Goal: Information Seeking & Learning: Find specific fact

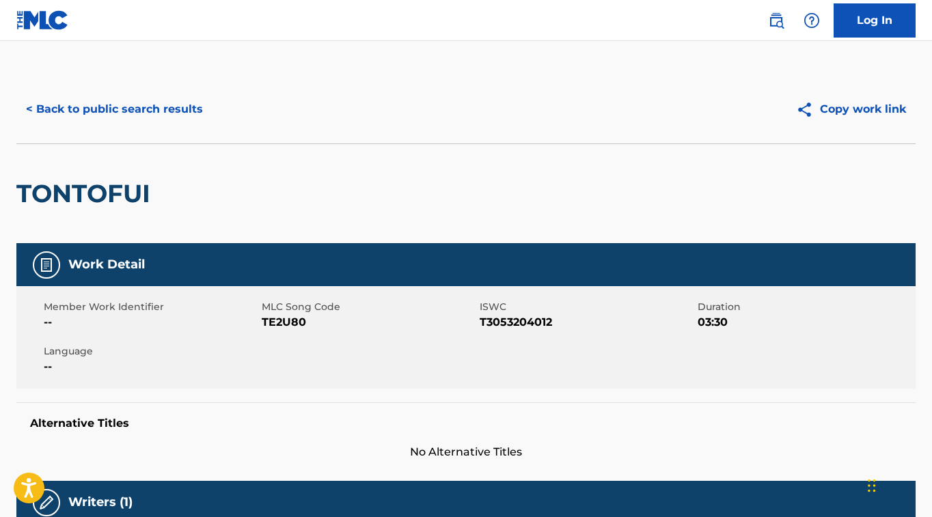
click at [179, 109] on button "< Back to public search results" at bounding box center [114, 109] width 196 height 34
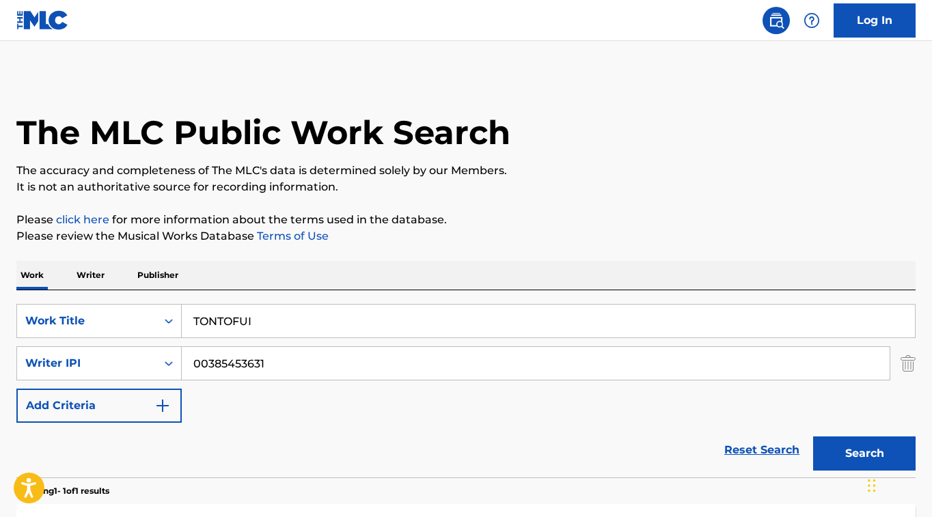
scroll to position [42, 0]
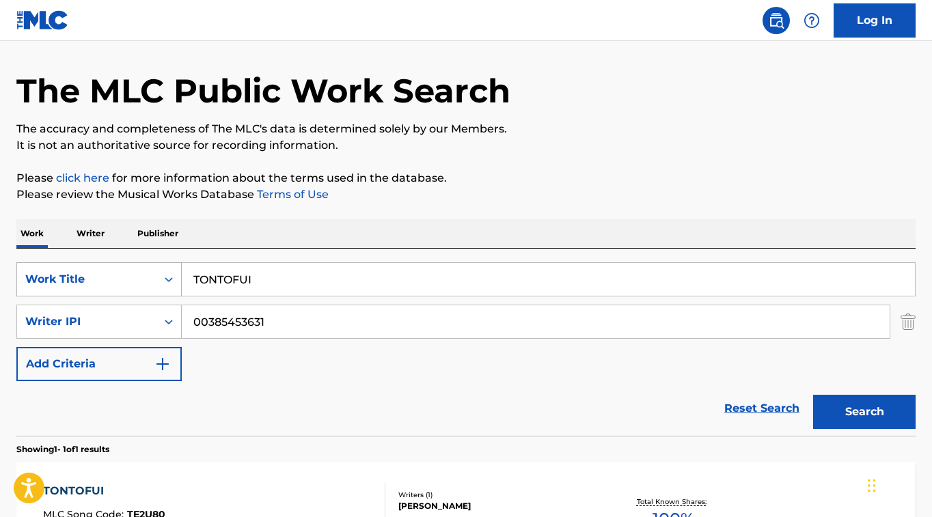
drag, startPoint x: 271, startPoint y: 286, endPoint x: 98, endPoint y: 275, distance: 174.0
click at [98, 275] on div "SearchWithCriteriafceaed3a-af78-4c5f-9555-220f58c2384a Work Title TONTOFUI" at bounding box center [466, 279] width 900 height 34
paste input "NO SALES DE MI CABEZA"
type input "NO SALES DE MI CABEZA"
click at [635, 377] on div "SearchWithCriteriafceaed3a-af78-4c5f-9555-220f58c2384a Work Title NO SALES DE M…" at bounding box center [466, 321] width 900 height 119
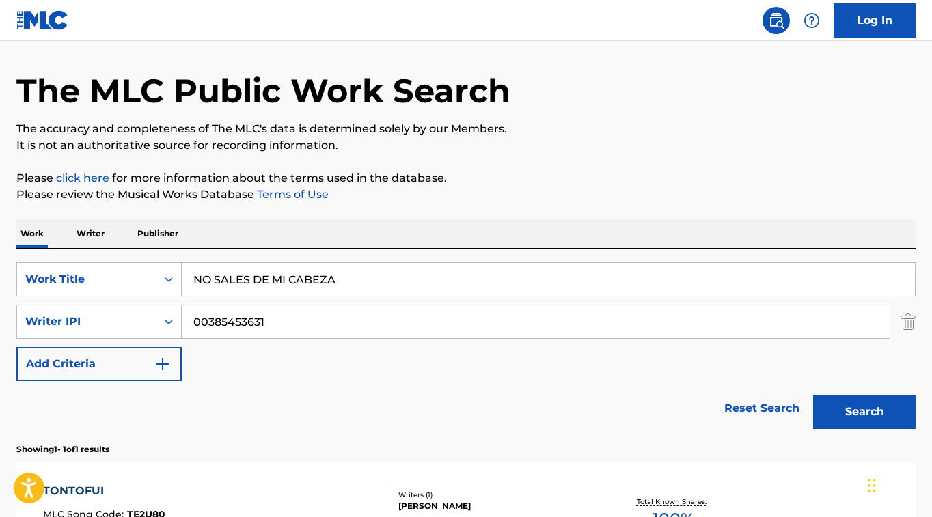
drag, startPoint x: 866, startPoint y: 398, endPoint x: 865, endPoint y: 388, distance: 9.7
click at [866, 398] on button "Search" at bounding box center [864, 412] width 103 height 34
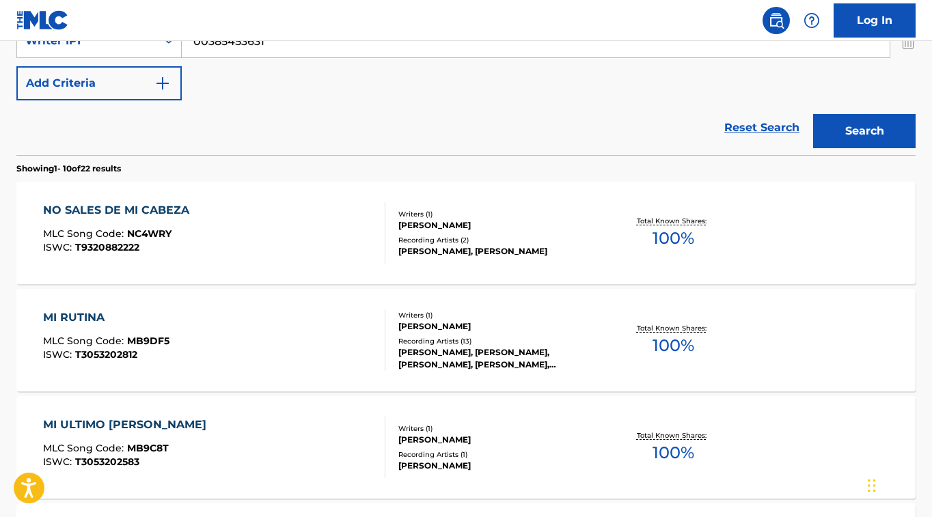
scroll to position [323, 0]
click at [127, 208] on div "NO SALES DE MI CABEZA" at bounding box center [119, 210] width 153 height 16
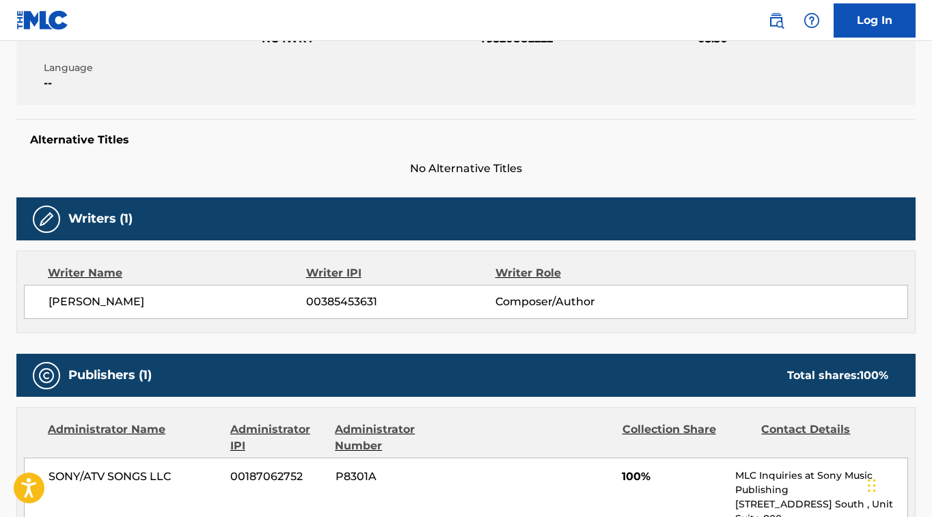
scroll to position [282, 0]
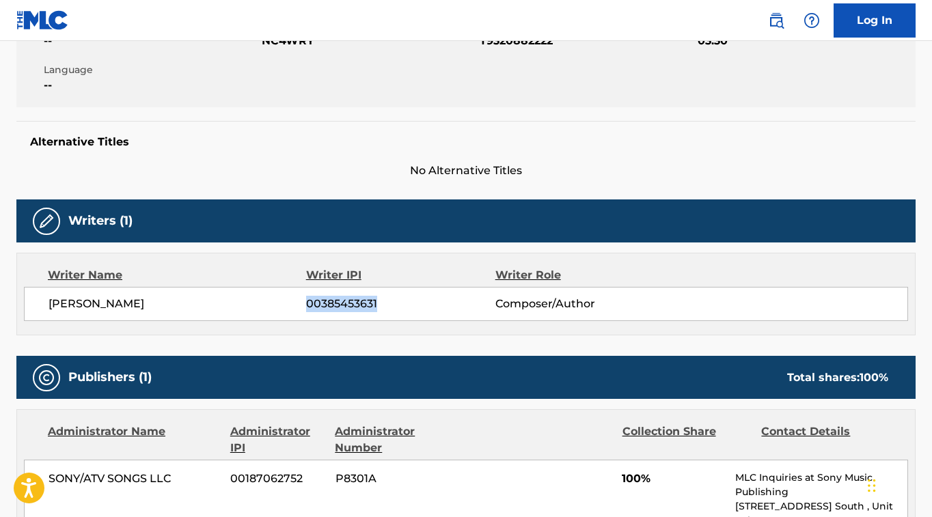
drag, startPoint x: 378, startPoint y: 306, endPoint x: 307, endPoint y: 310, distance: 71.2
click at [307, 310] on span "00385453631" at bounding box center [400, 304] width 189 height 16
copy span "00385453631"
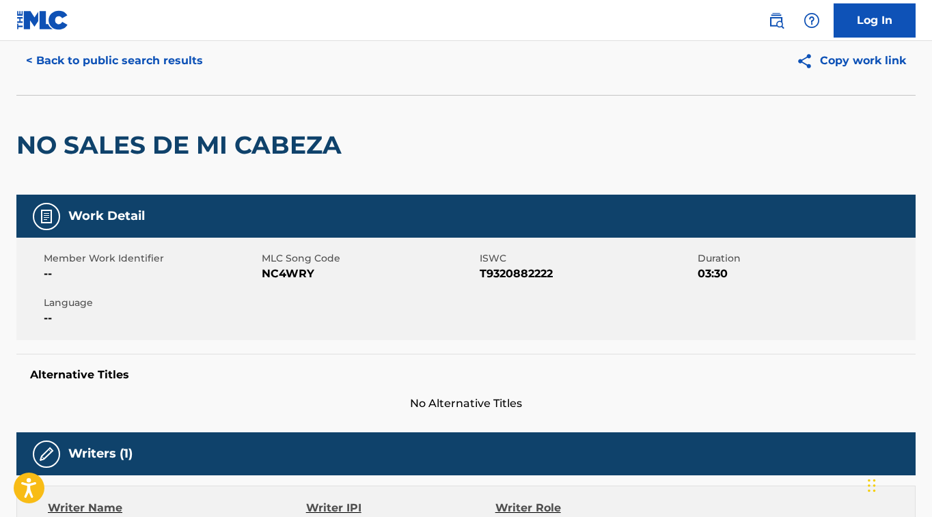
scroll to position [0, 0]
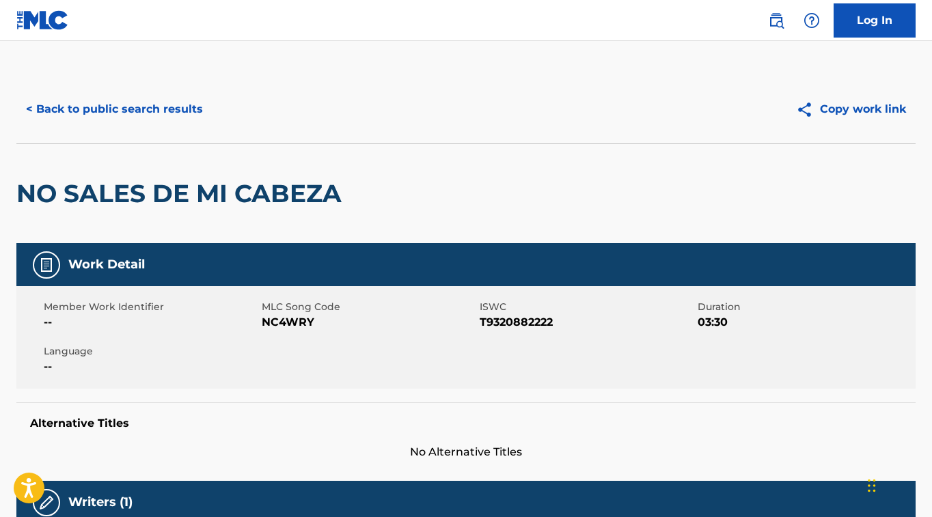
click at [154, 111] on button "< Back to public search results" at bounding box center [114, 109] width 196 height 34
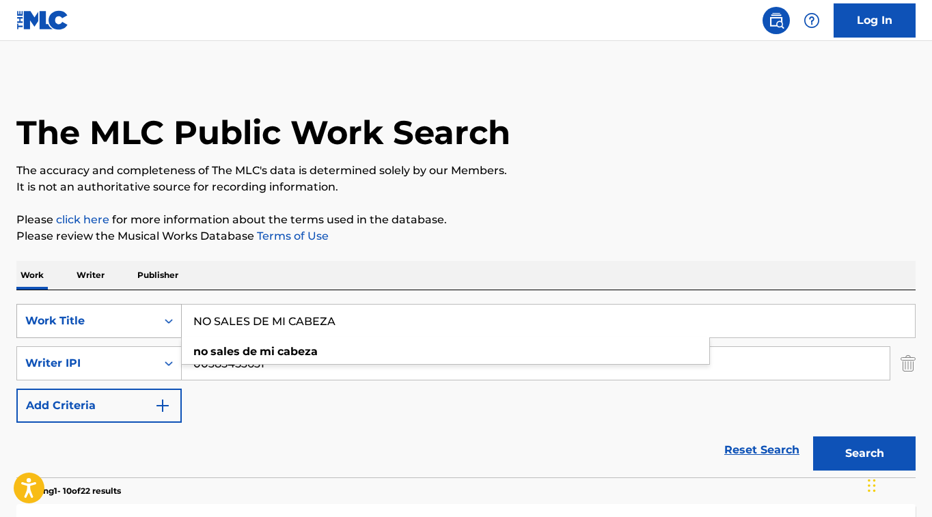
drag, startPoint x: 365, startPoint y: 328, endPoint x: 180, endPoint y: 310, distance: 185.4
click at [182, 310] on input "NO SALES DE MI CABEZA" at bounding box center [548, 321] width 733 height 33
paste input "SANGRE AMARILL"
type input "SANGRE AMARILLA"
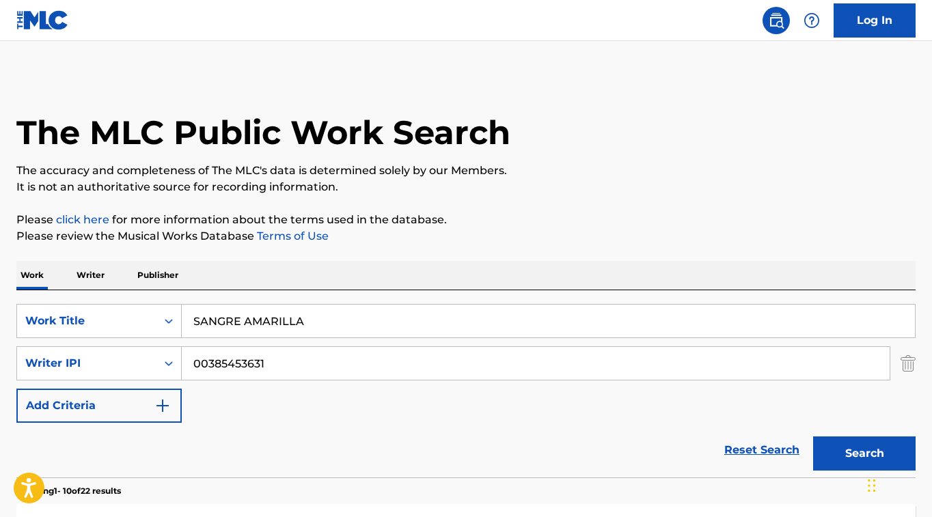
click at [856, 447] on button "Search" at bounding box center [864, 454] width 103 height 34
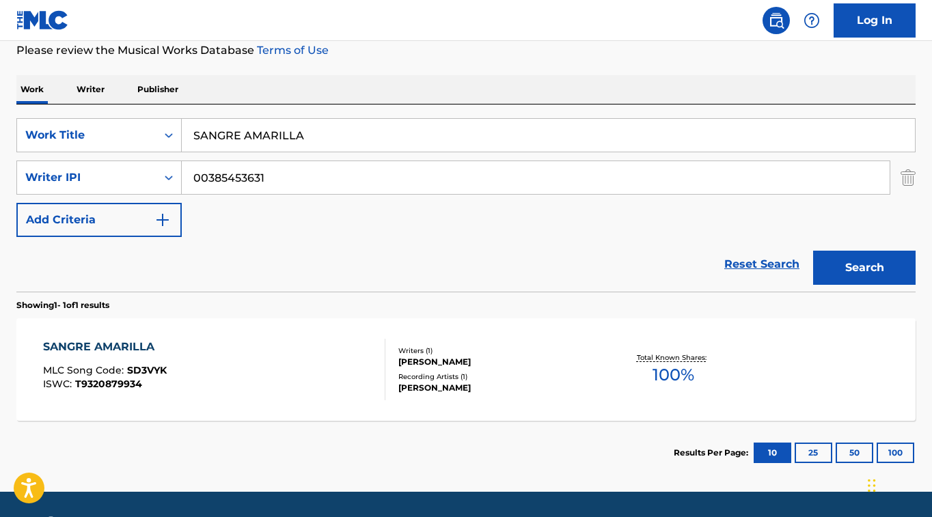
scroll to position [191, 0]
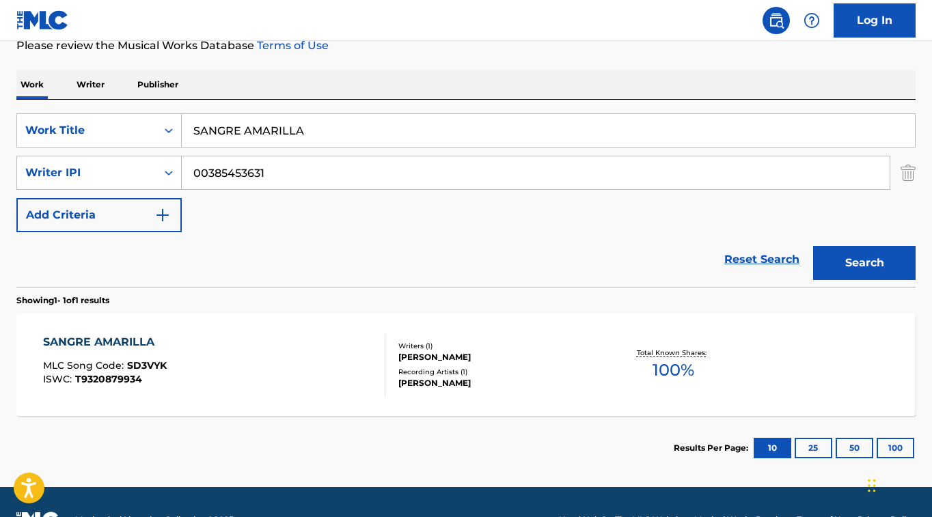
click at [126, 344] on div "SANGRE AMARILLA" at bounding box center [105, 342] width 124 height 16
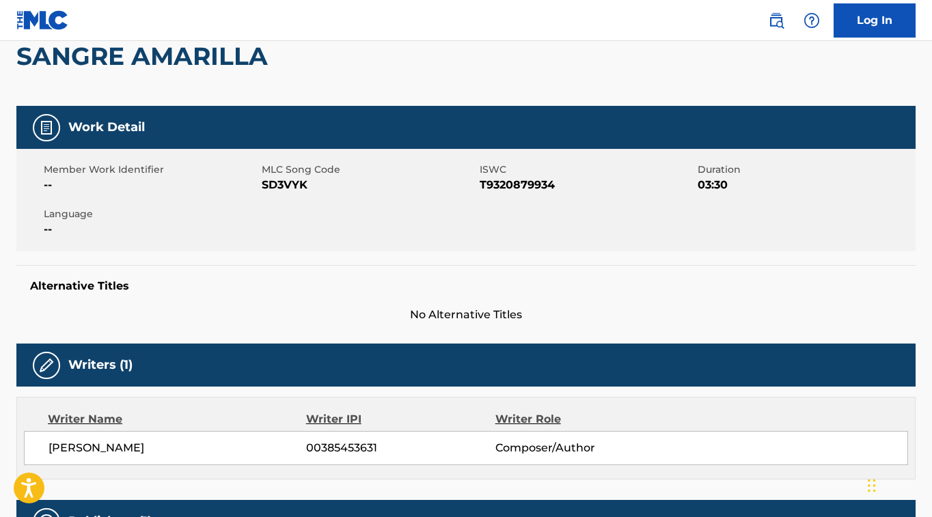
scroll to position [133, 0]
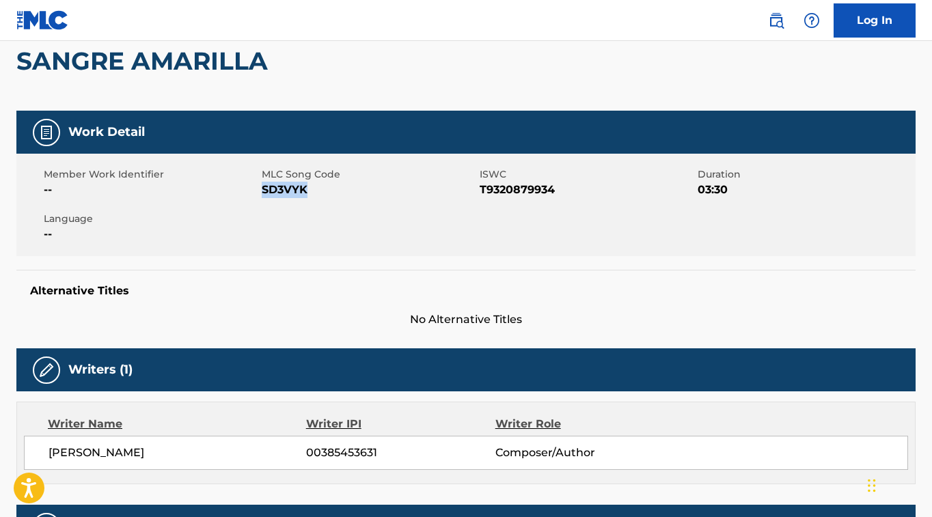
drag, startPoint x: 308, startPoint y: 194, endPoint x: 286, endPoint y: 195, distance: 22.6
click at [262, 192] on span "SD3VYK" at bounding box center [369, 190] width 215 height 16
copy span "SD3VYK"
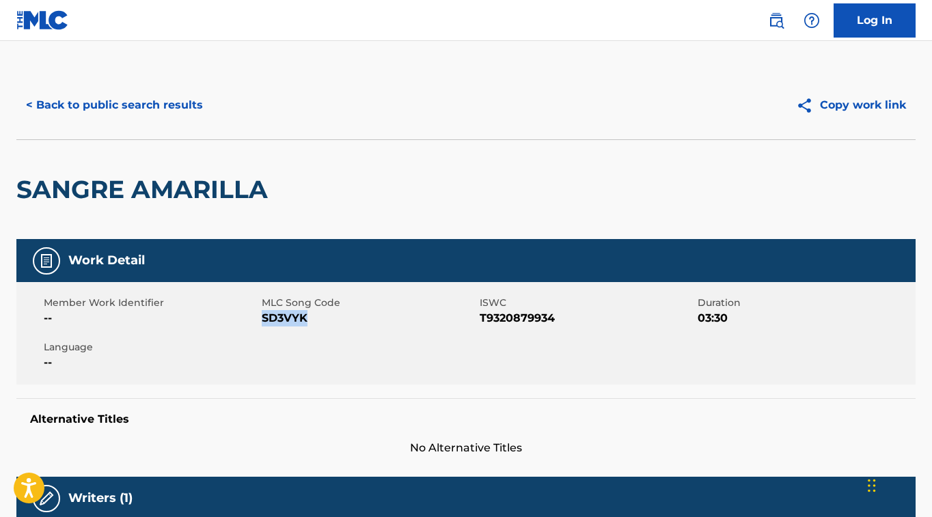
scroll to position [0, 0]
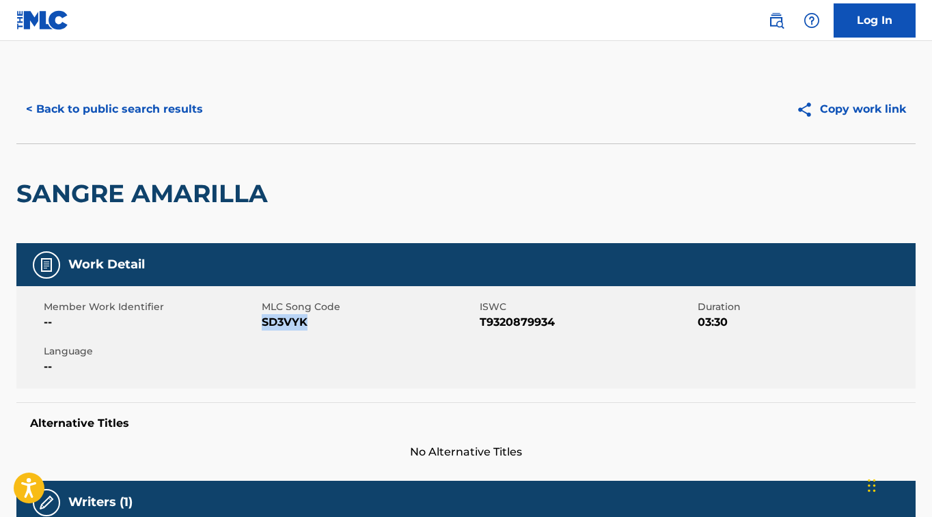
click at [140, 113] on button "< Back to public search results" at bounding box center [114, 109] width 196 height 34
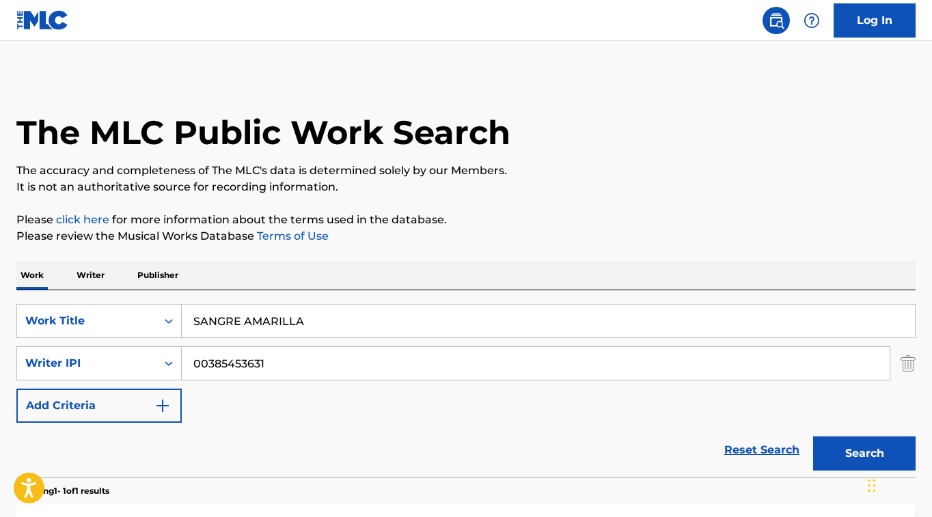
scroll to position [148, 0]
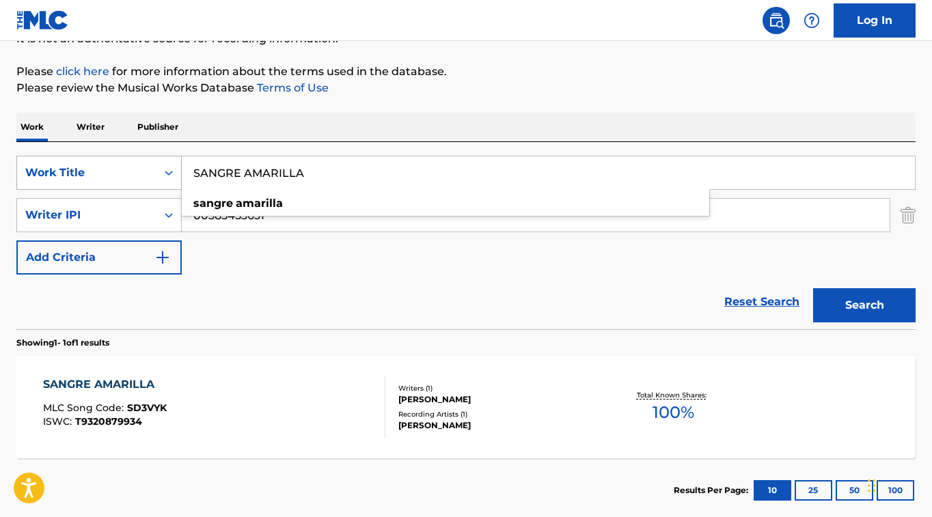
drag, startPoint x: 316, startPoint y: 174, endPoint x: 126, endPoint y: 164, distance: 189.6
click at [126, 163] on div "SearchWithCriteriafceaed3a-af78-4c5f-9555-220f58c2384a Work Title SANGRE AMARIL…" at bounding box center [466, 173] width 900 height 34
paste input "Del Equipo"
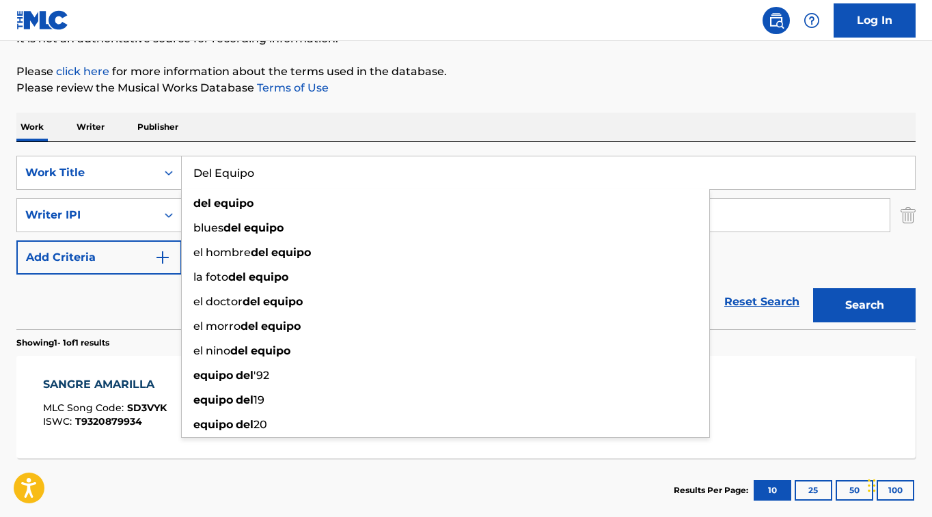
type input "Del Equipo"
click at [897, 313] on button "Search" at bounding box center [864, 305] width 103 height 34
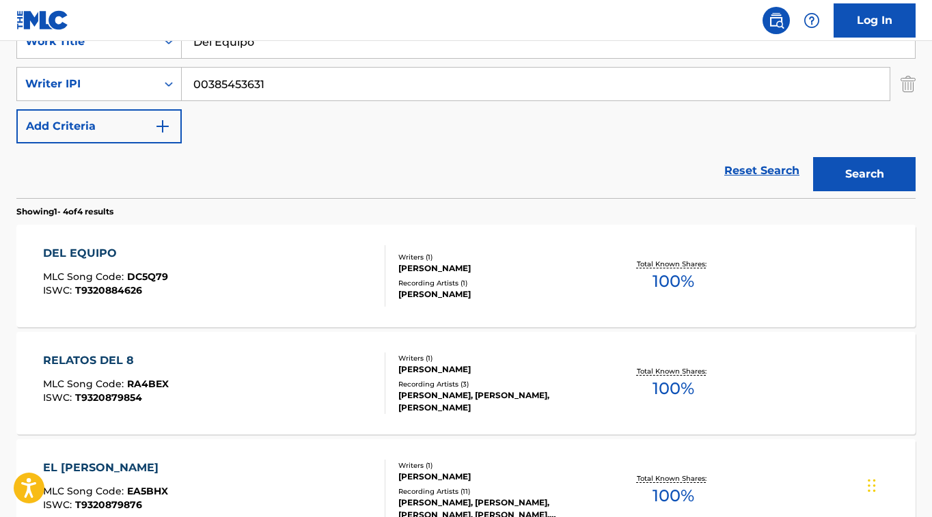
scroll to position [282, 0]
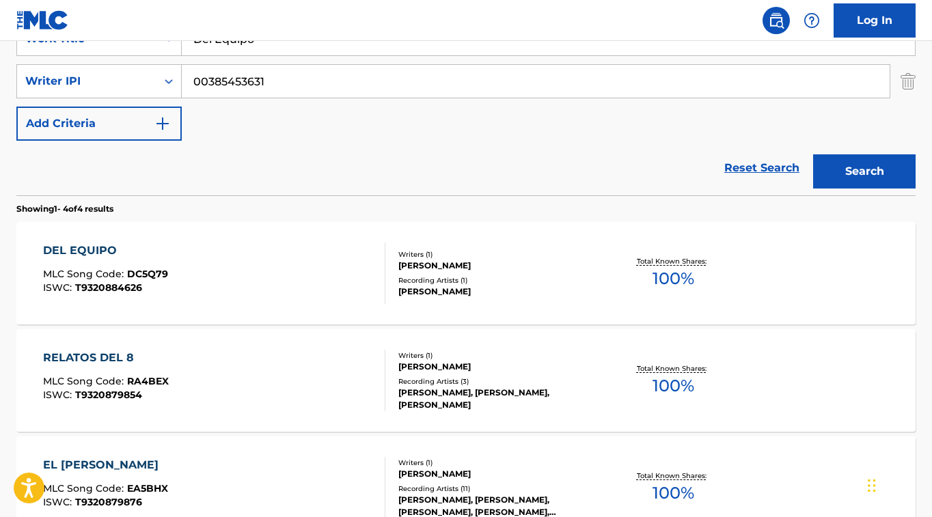
click at [105, 245] on div "DEL EQUIPO" at bounding box center [105, 251] width 125 height 16
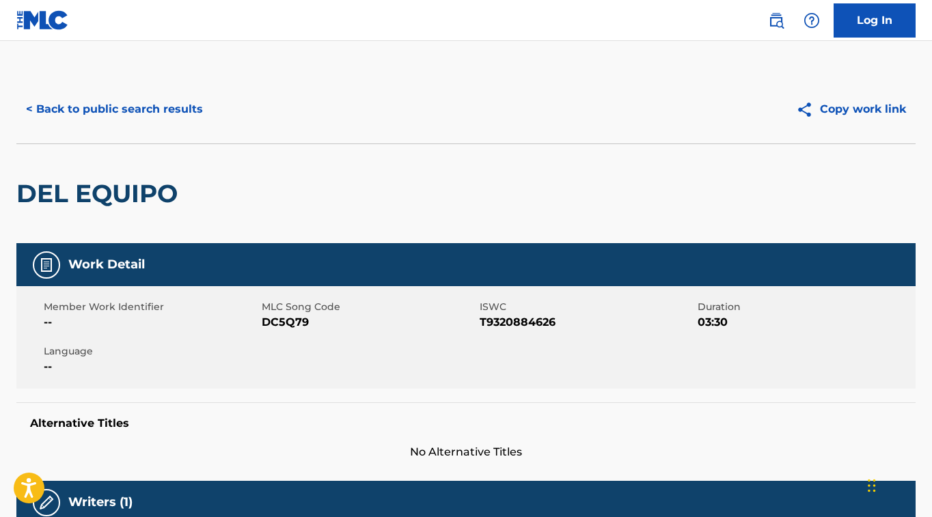
click at [172, 112] on button "< Back to public search results" at bounding box center [114, 109] width 196 height 34
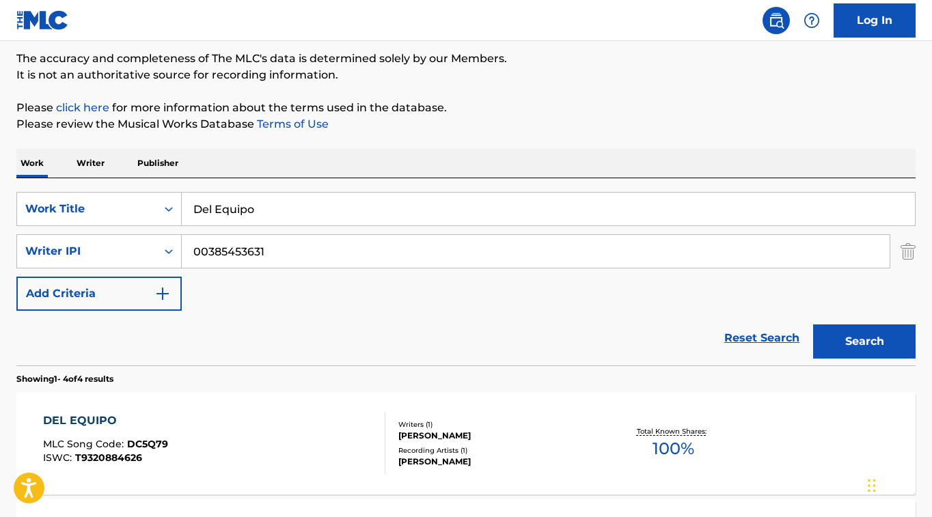
scroll to position [108, 0]
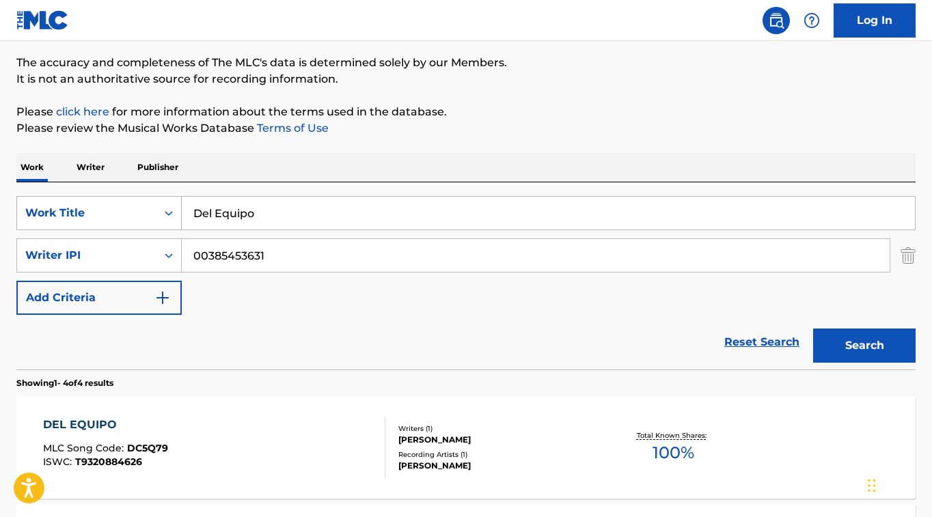
drag, startPoint x: 272, startPoint y: 215, endPoint x: 124, endPoint y: 215, distance: 147.6
click at [124, 215] on div "SearchWithCriteriafceaed3a-af78-4c5f-9555-220f58c2384a Work Title Del Equipo" at bounding box center [466, 213] width 900 height 34
paste input "EL SOBRINO DE TIJUANA"
type input "EL SOBRINO DE TIJUANA"
click at [861, 339] on button "Search" at bounding box center [864, 346] width 103 height 34
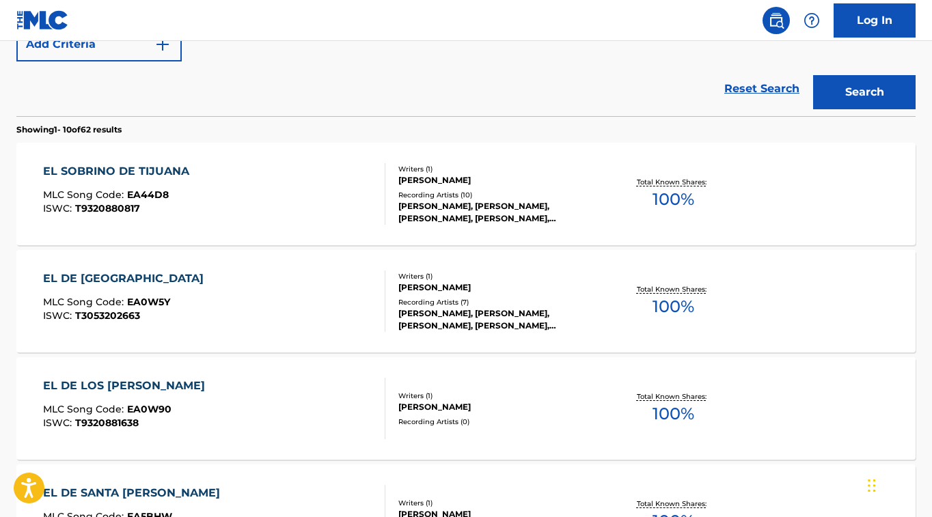
scroll to position [362, 0]
click at [100, 172] on div "EL SOBRINO DE TIJUANA" at bounding box center [119, 171] width 153 height 16
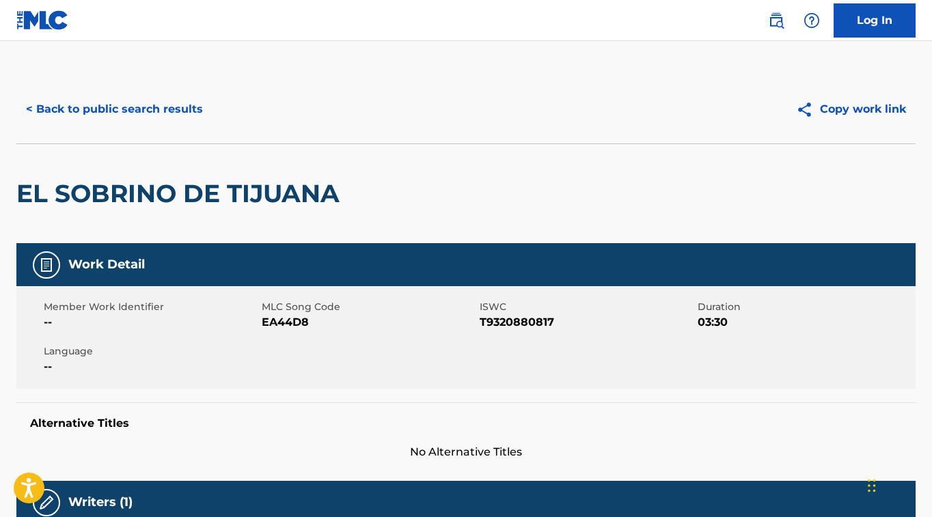
click at [167, 112] on button "< Back to public search results" at bounding box center [114, 109] width 196 height 34
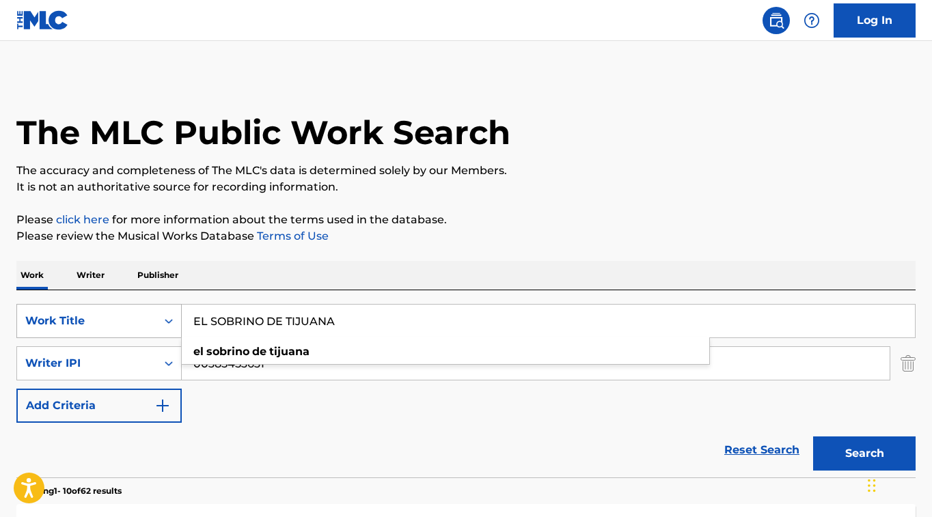
drag, startPoint x: 349, startPoint y: 323, endPoint x: 76, endPoint y: 308, distance: 273.1
click at [55, 306] on div "SearchWithCriteriafceaed3a-af78-4c5f-9555-220f58c2384a Work Title EL SOBRINO DE…" at bounding box center [466, 321] width 900 height 34
paste input "[PERSON_NAME]"
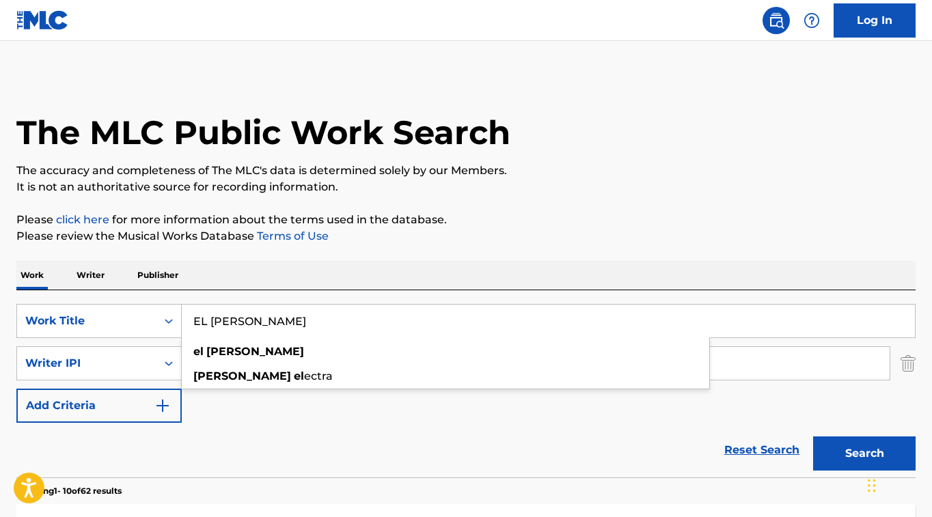
type input "EL [PERSON_NAME]"
click at [891, 449] on button "Search" at bounding box center [864, 454] width 103 height 34
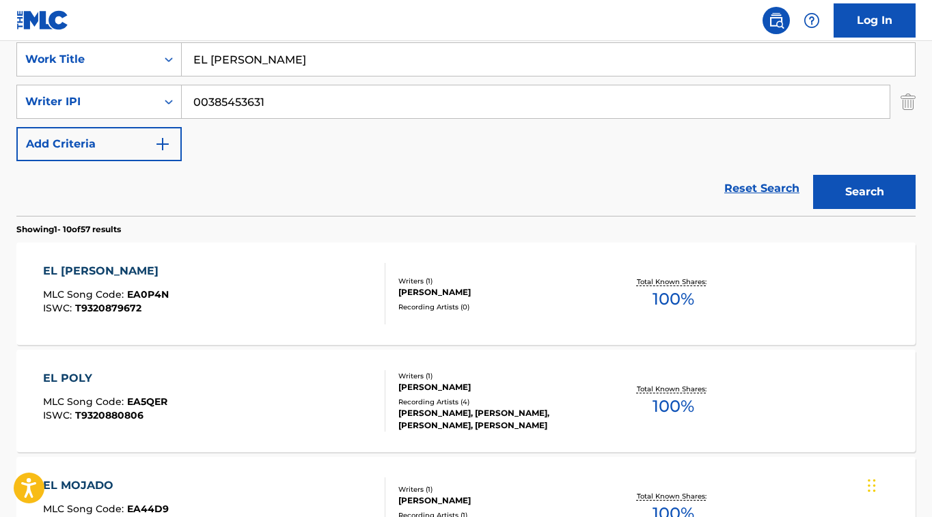
scroll to position [263, 0]
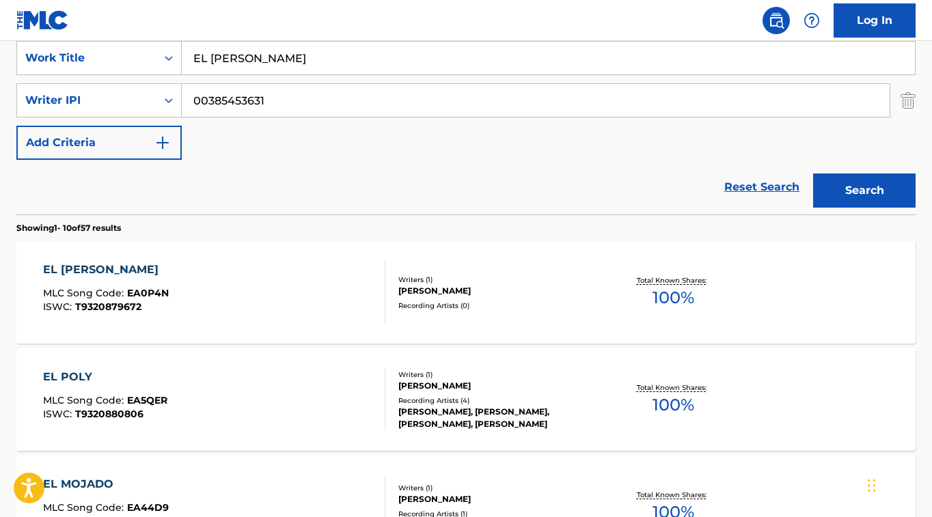
click at [90, 267] on div "EL [PERSON_NAME]" at bounding box center [106, 270] width 126 height 16
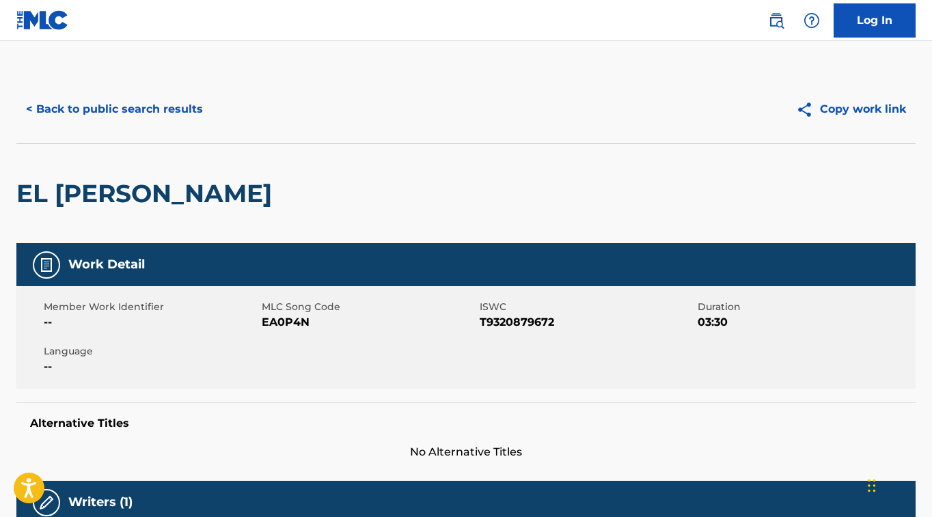
click at [159, 108] on button "< Back to public search results" at bounding box center [114, 109] width 196 height 34
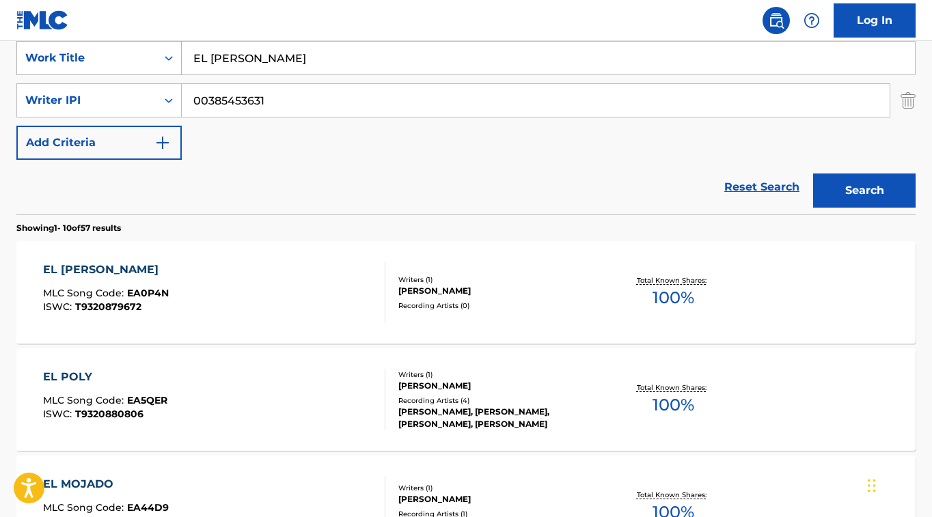
drag, startPoint x: 269, startPoint y: 59, endPoint x: 118, endPoint y: 52, distance: 151.9
click at [117, 52] on div "SearchWithCriteriafceaed3a-af78-4c5f-9555-220f58c2384a Work Title EL [PERSON_NA…" at bounding box center [466, 58] width 900 height 34
paste input "DE LOS HUEVOS"
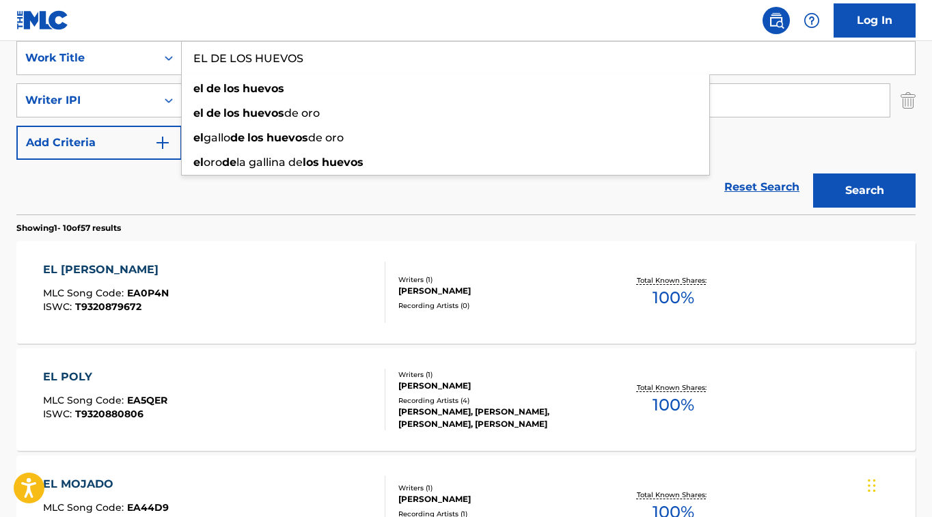
type input "EL DE LOS HUEVOS"
click at [881, 191] on button "Search" at bounding box center [864, 191] width 103 height 34
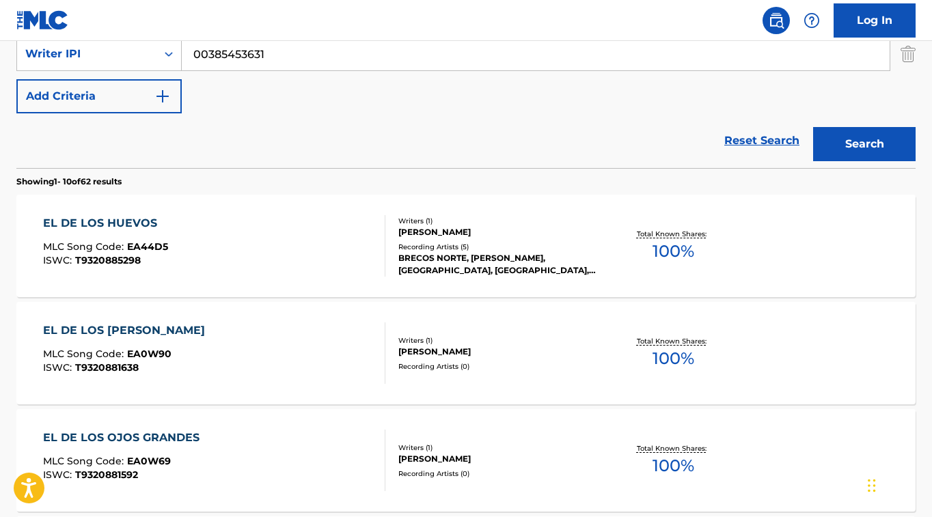
scroll to position [312, 0]
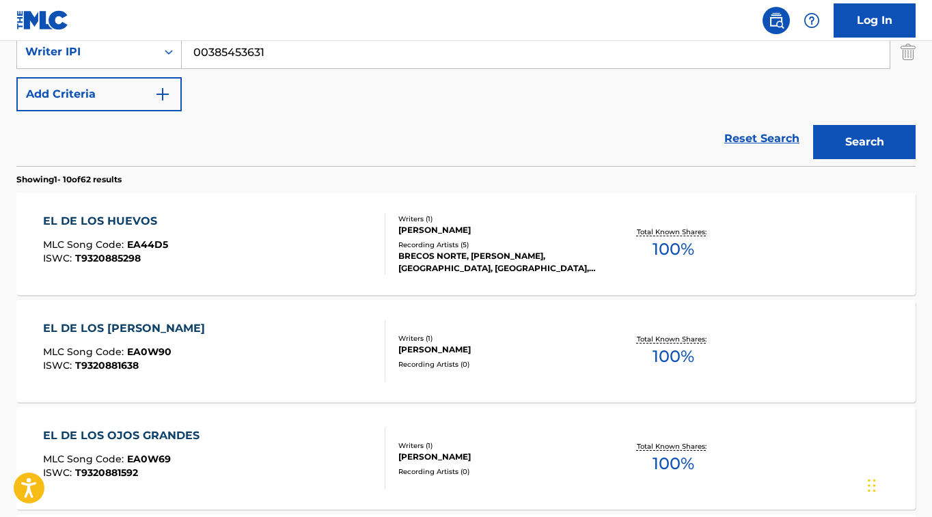
click at [120, 217] on div "EL DE LOS HUEVOS" at bounding box center [105, 221] width 125 height 16
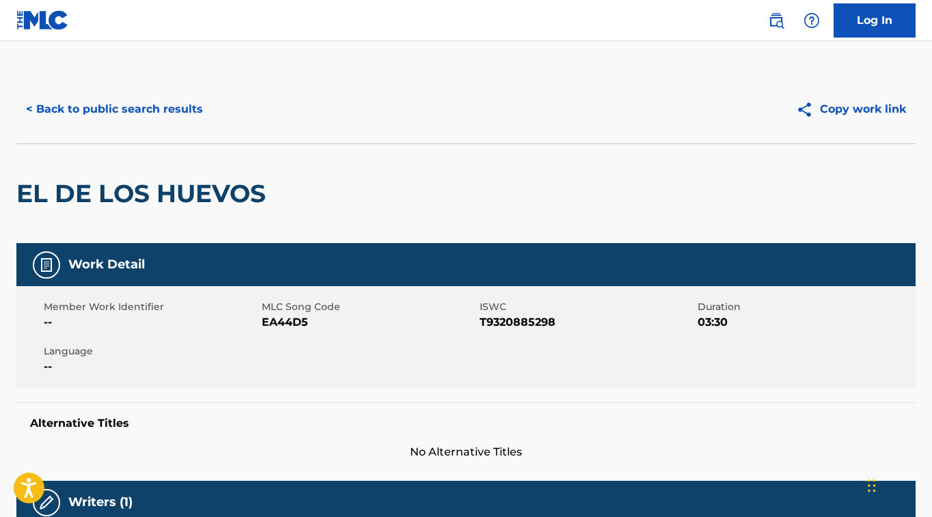
click at [152, 102] on button "< Back to public search results" at bounding box center [114, 109] width 196 height 34
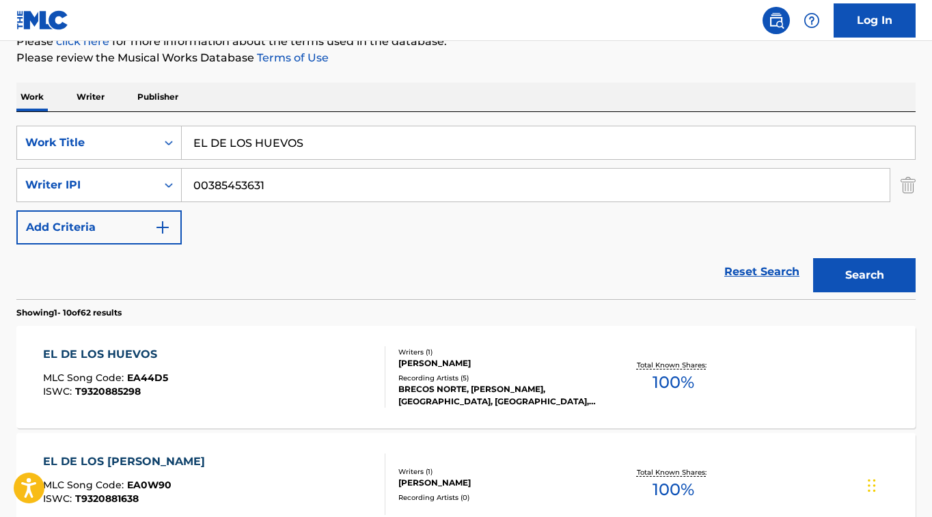
scroll to position [165, 0]
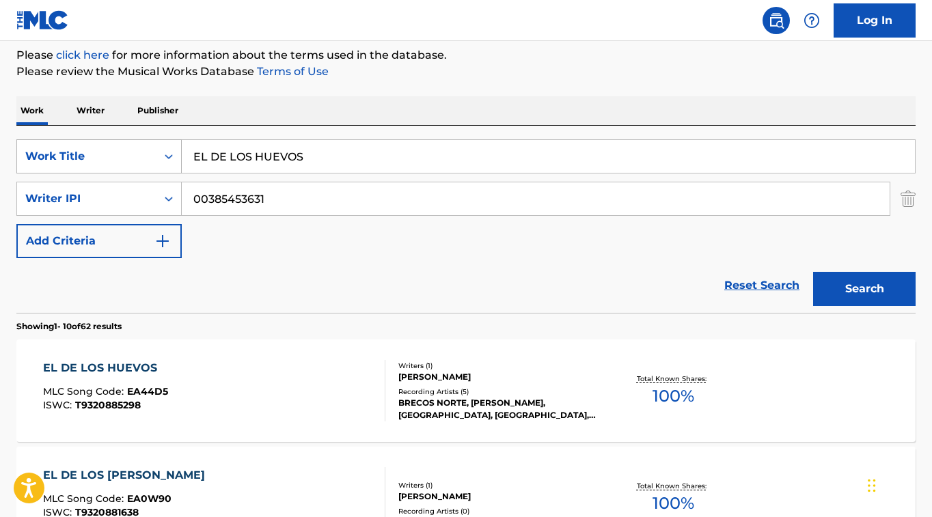
drag, startPoint x: 307, startPoint y: 153, endPoint x: 75, endPoint y: 142, distance: 232.7
click at [72, 141] on div "SearchWithCriteriafceaed3a-af78-4c5f-9555-220f58c2384a Work Title EL DE LOS HUE…" at bounding box center [466, 156] width 900 height 34
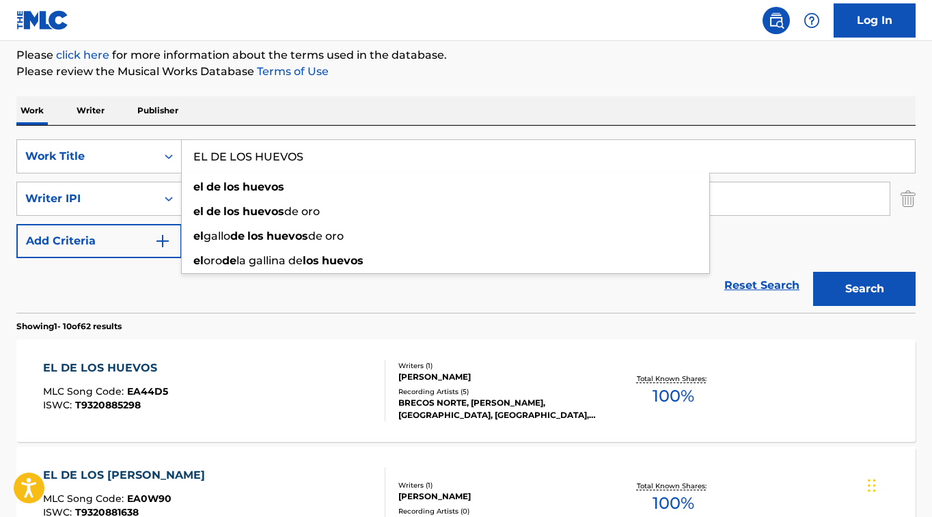
paste input "TODA ESA GENTE"
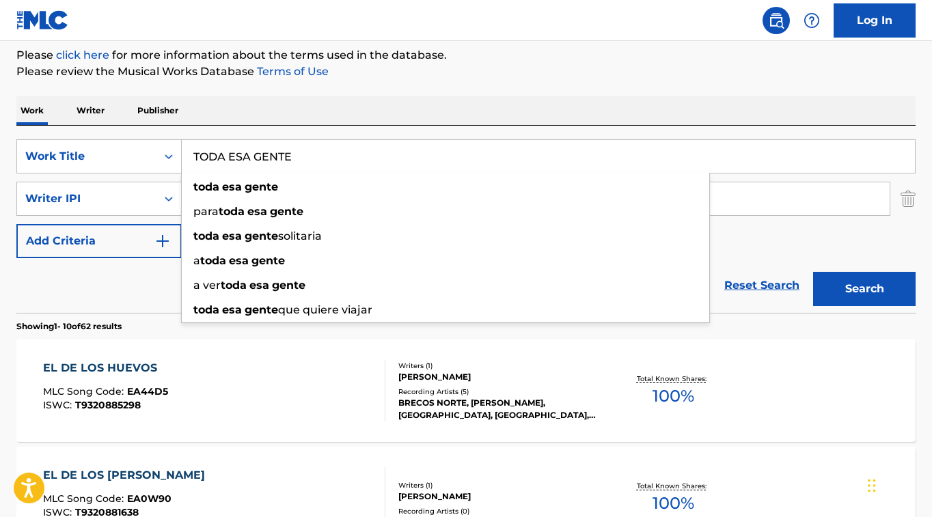
type input "TODA ESA GENTE"
click at [882, 286] on button "Search" at bounding box center [864, 289] width 103 height 34
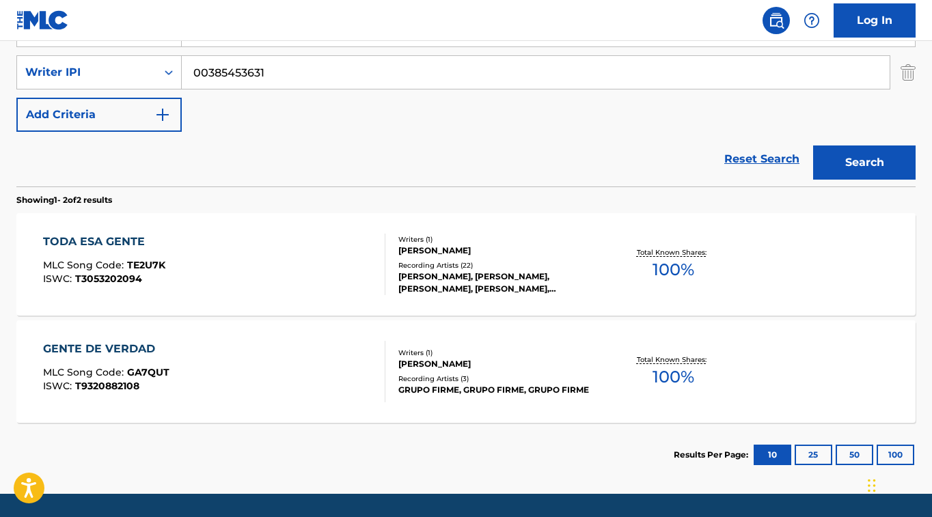
scroll to position [292, 0]
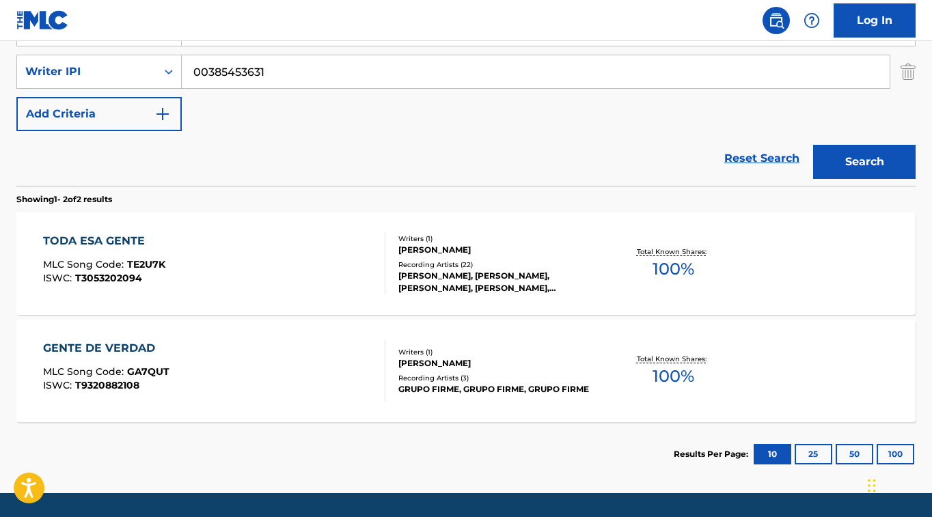
click at [133, 241] on div "TODA ESA GENTE" at bounding box center [104, 241] width 122 height 16
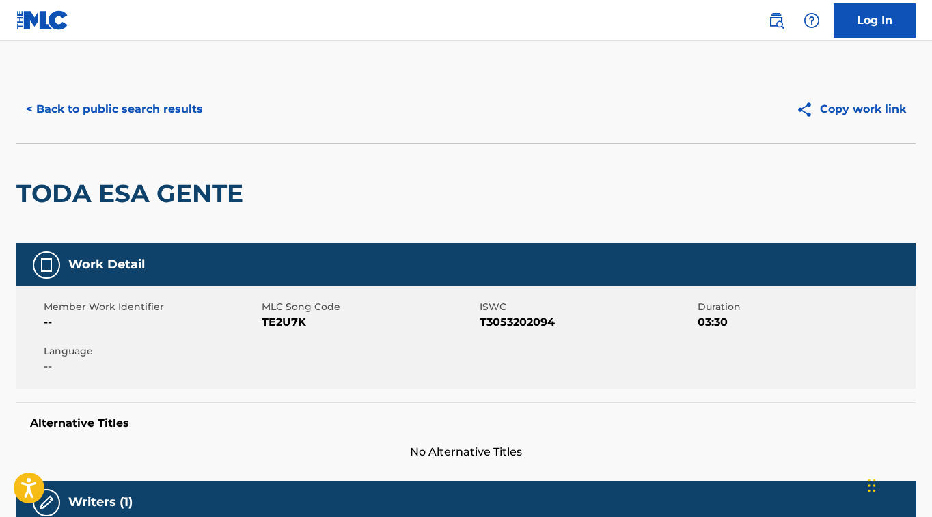
click at [172, 113] on button "< Back to public search results" at bounding box center [114, 109] width 196 height 34
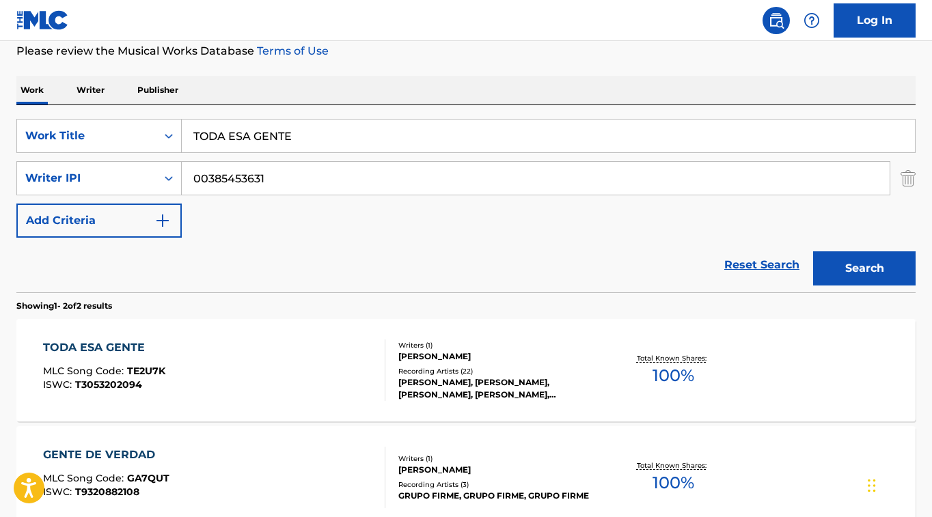
scroll to position [184, 0]
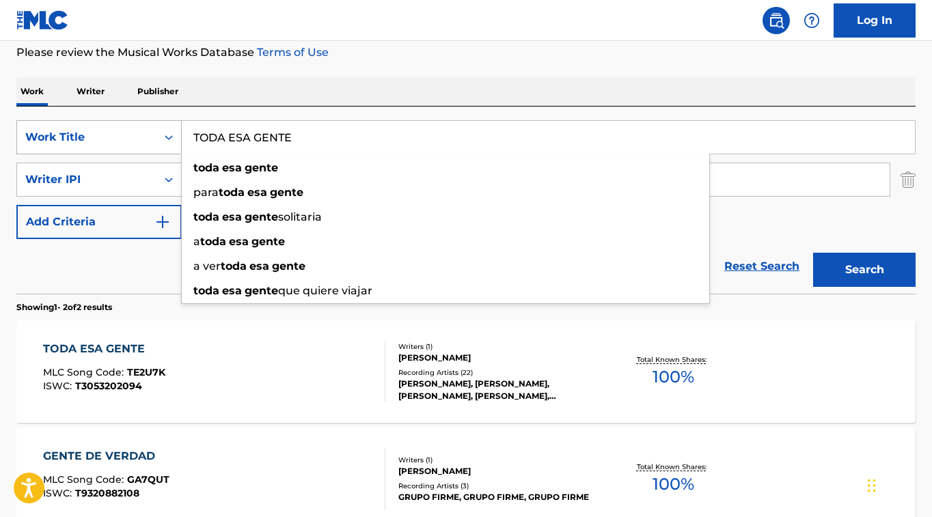
drag, startPoint x: 302, startPoint y: 139, endPoint x: 154, endPoint y: 134, distance: 148.4
click at [154, 134] on div "SearchWithCriteriafceaed3a-af78-4c5f-9555-220f58c2384a Work Title TODA ESA GENT…" at bounding box center [466, 137] width 900 height 34
paste input "NO POR GUSTO"
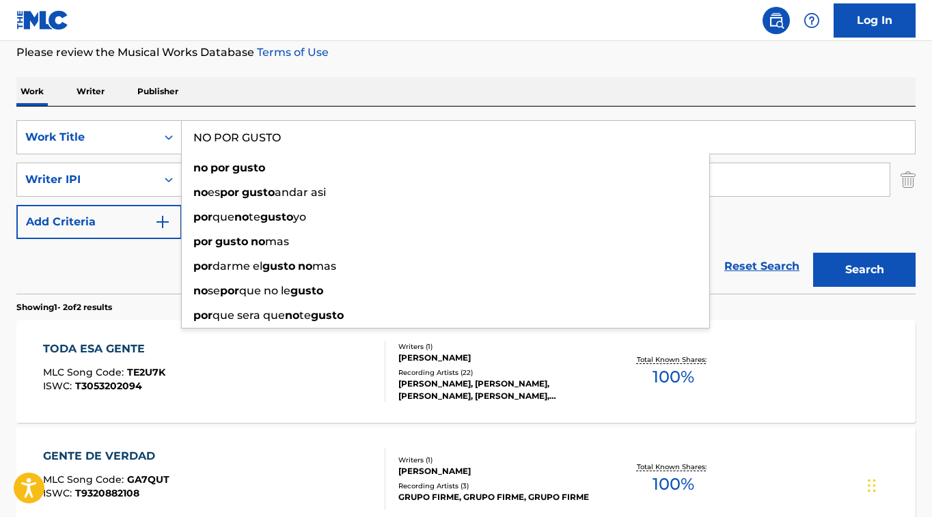
type input "NO POR GUSTO"
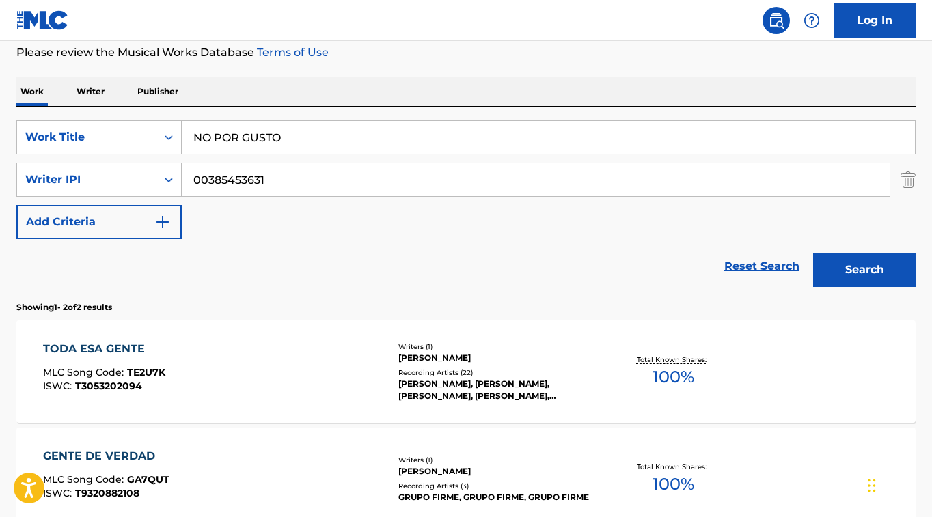
click at [520, 94] on div "Work Writer Publisher" at bounding box center [466, 91] width 900 height 29
click at [880, 267] on button "Search" at bounding box center [864, 270] width 103 height 34
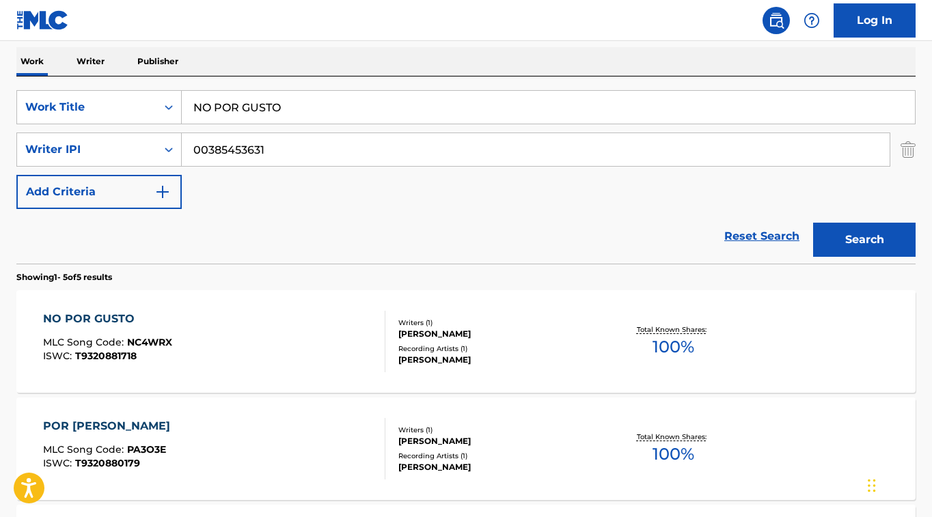
scroll to position [218, 0]
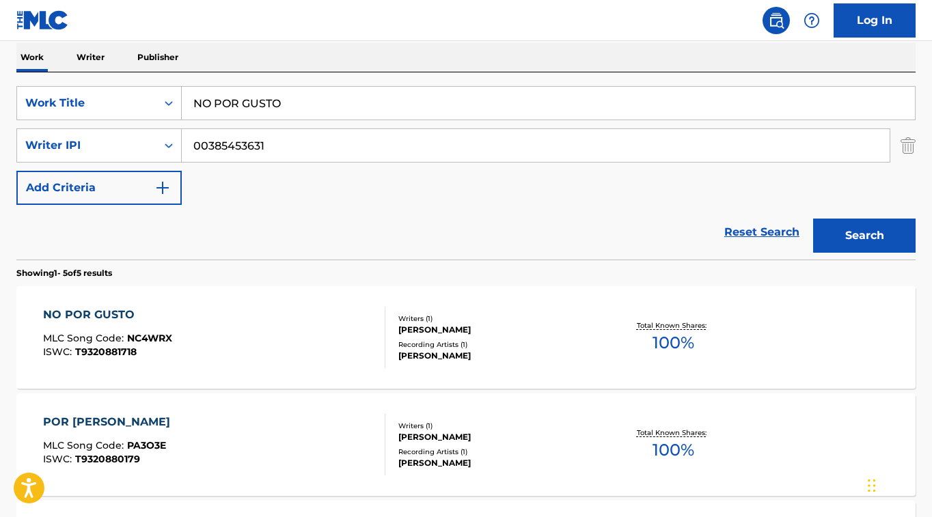
click at [116, 311] on div "NO POR GUSTO" at bounding box center [107, 315] width 129 height 16
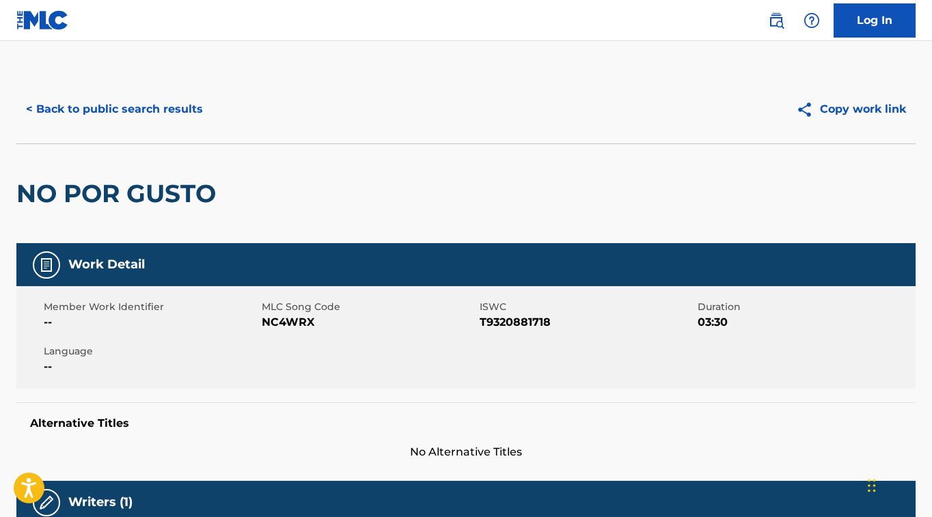
click at [187, 117] on button "< Back to public search results" at bounding box center [114, 109] width 196 height 34
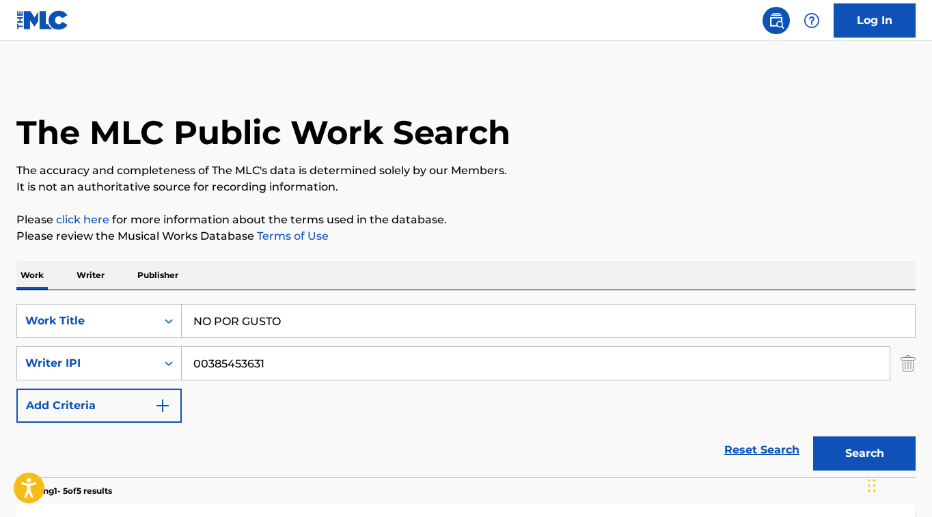
scroll to position [218, 0]
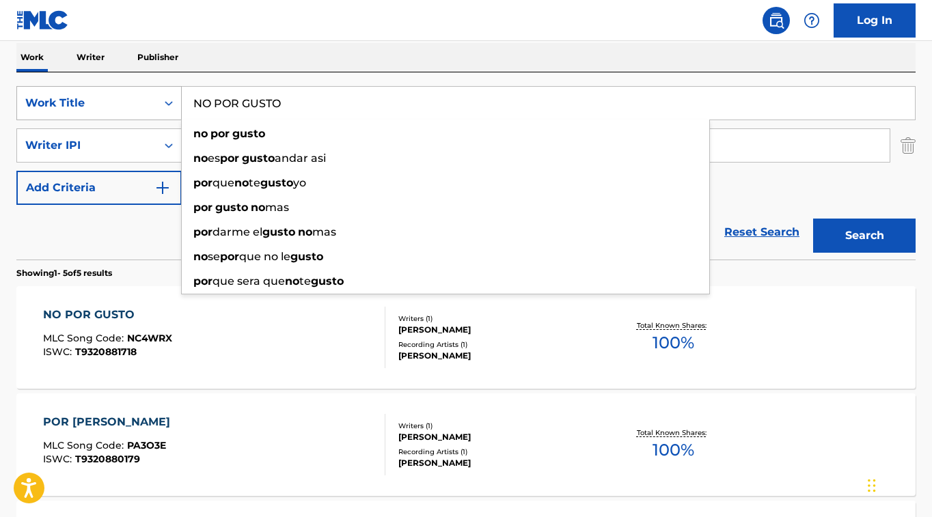
drag, startPoint x: 303, startPoint y: 103, endPoint x: 161, endPoint y: 105, distance: 141.5
click at [162, 105] on div "SearchWithCriteriafceaed3a-af78-4c5f-9555-220f58c2384a Work Title NO POR GUSTO …" at bounding box center [466, 103] width 900 height 34
paste input "COLOR NARANJA"
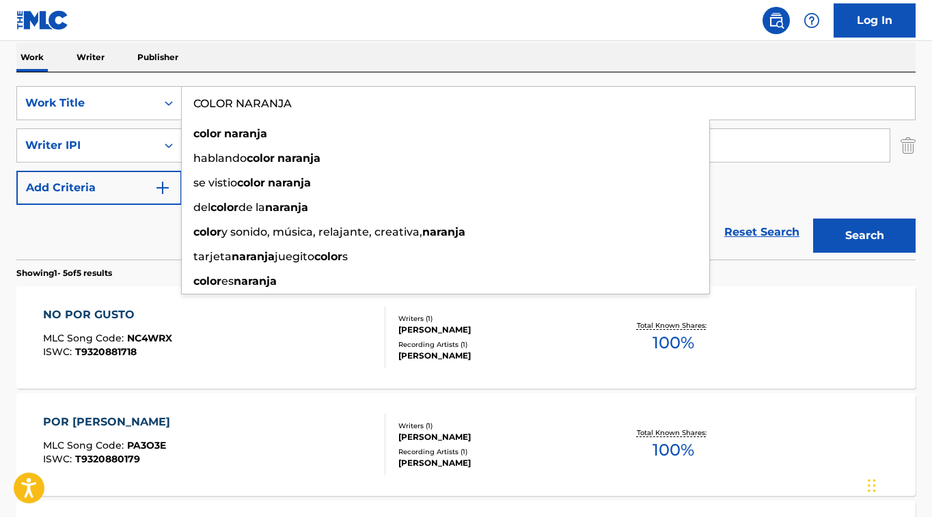
type input "COLOR NARANJA"
click at [904, 252] on button "Search" at bounding box center [864, 236] width 103 height 34
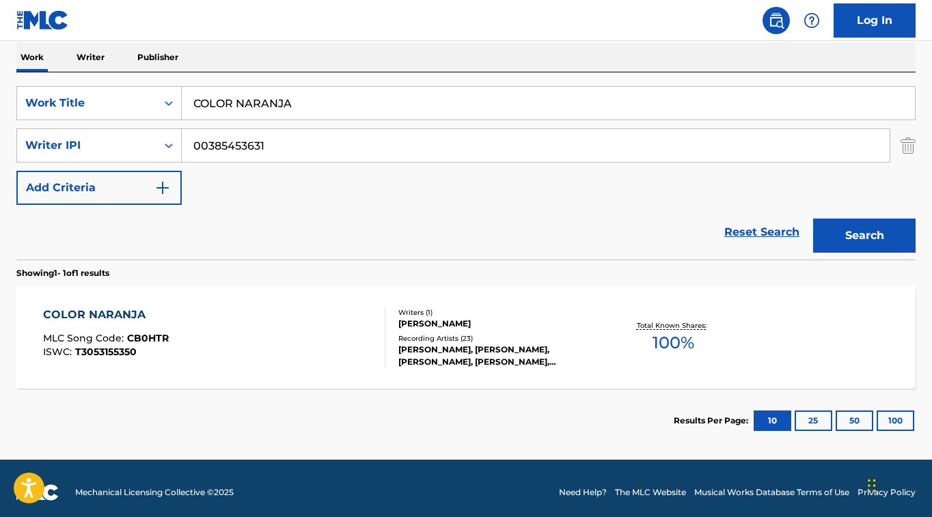
click at [112, 308] on div "COLOR NARANJA" at bounding box center [106, 315] width 126 height 16
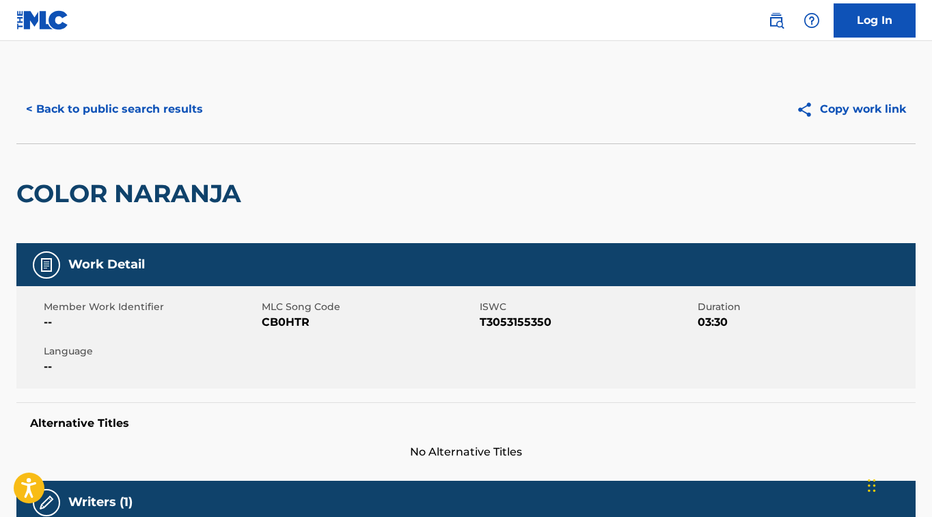
click at [166, 108] on button "< Back to public search results" at bounding box center [114, 109] width 196 height 34
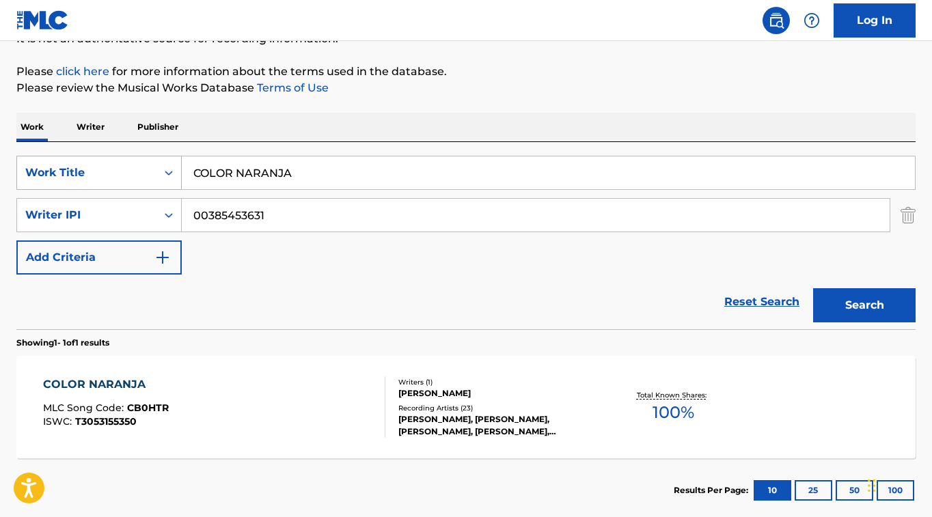
drag, startPoint x: 301, startPoint y: 170, endPoint x: 79, endPoint y: 163, distance: 221.6
click at [82, 163] on div "SearchWithCriteriafceaed3a-af78-4c5f-9555-220f58c2384a Work Title COLOR NARANJA" at bounding box center [466, 173] width 900 height 34
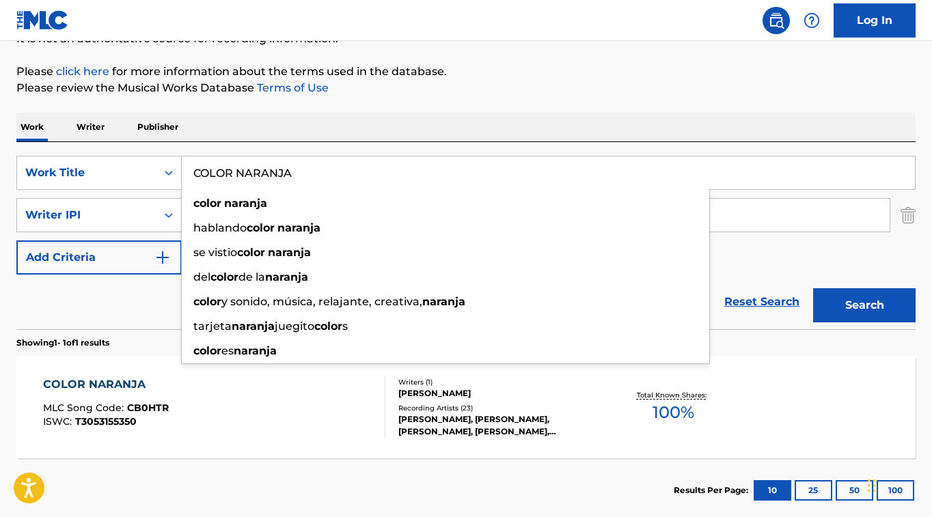
paste input "EL [PERSON_NAME]"
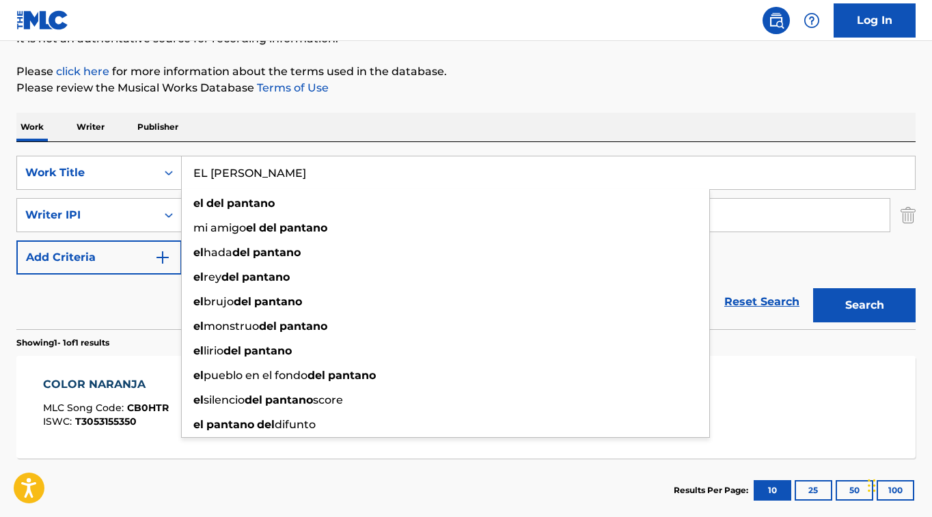
type input "EL [PERSON_NAME]"
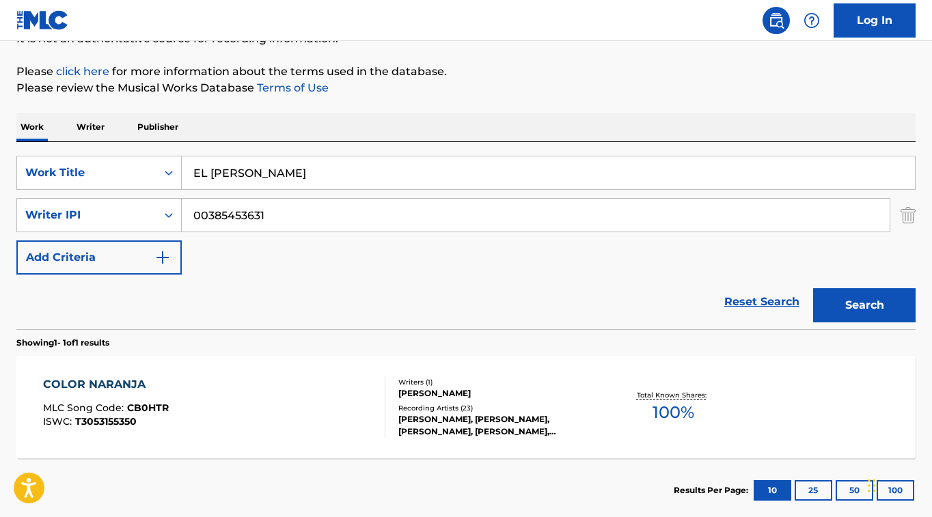
click at [899, 313] on button "Search" at bounding box center [864, 305] width 103 height 34
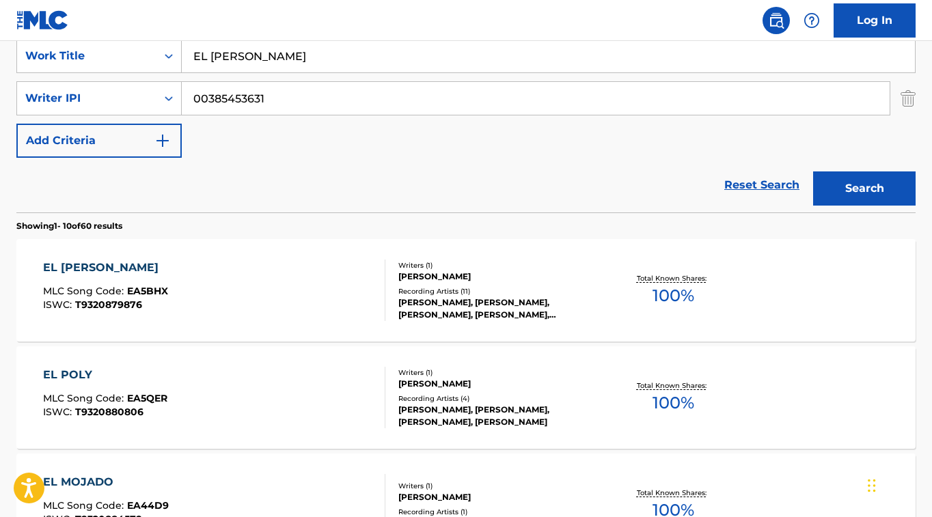
scroll to position [269, 0]
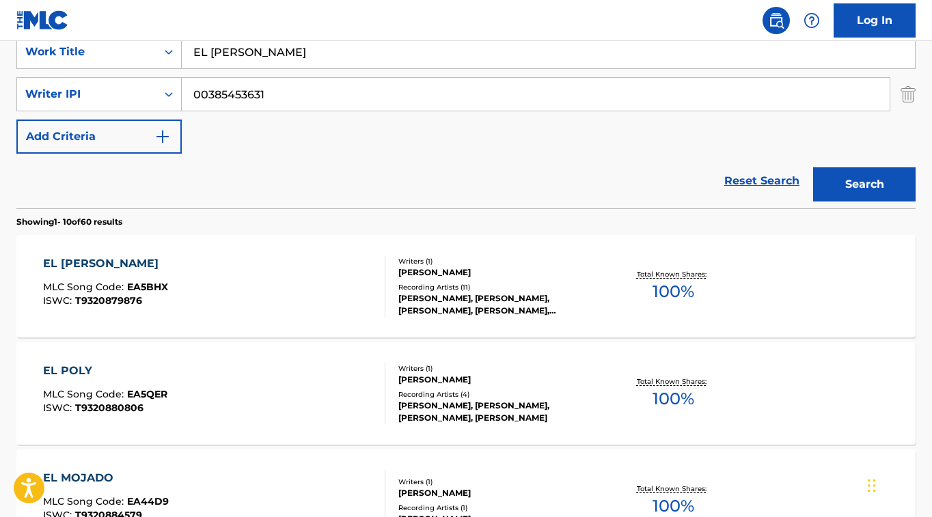
click at [124, 267] on div "EL [PERSON_NAME]" at bounding box center [105, 264] width 125 height 16
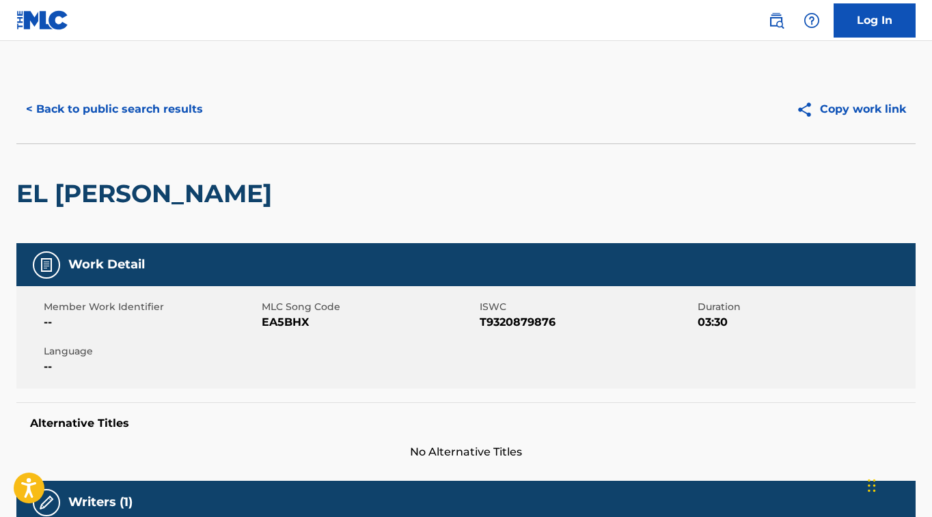
click at [173, 109] on button "< Back to public search results" at bounding box center [114, 109] width 196 height 34
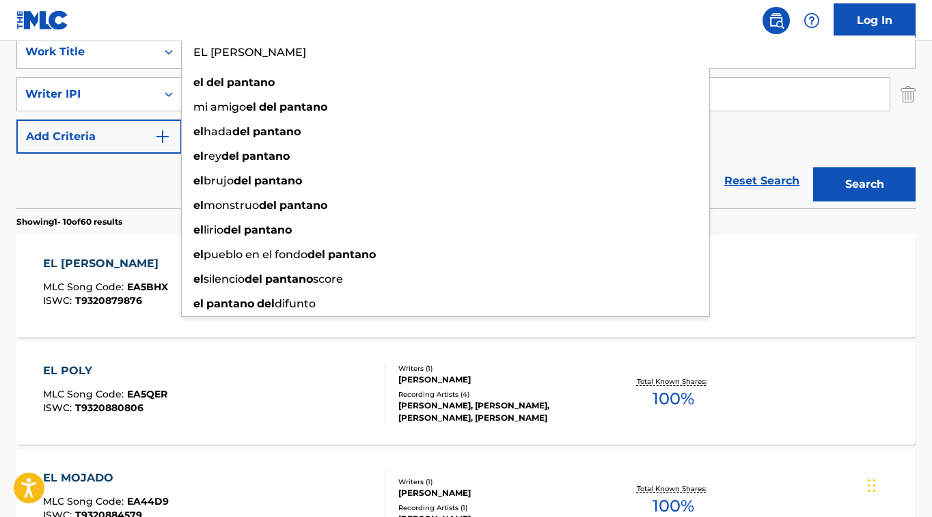
drag, startPoint x: 302, startPoint y: 51, endPoint x: 107, endPoint y: 51, distance: 194.8
click at [108, 51] on div "SearchWithCriteriafceaed3a-af78-4c5f-9555-220f58c2384a Work Title EL [PERSON_NA…" at bounding box center [466, 52] width 900 height 34
paste input "MOJAD"
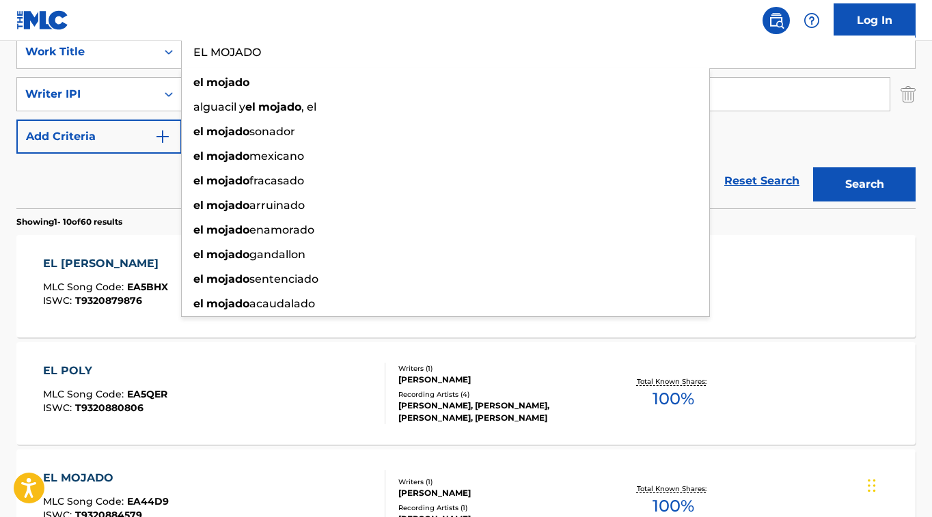
type input "EL MOJADO"
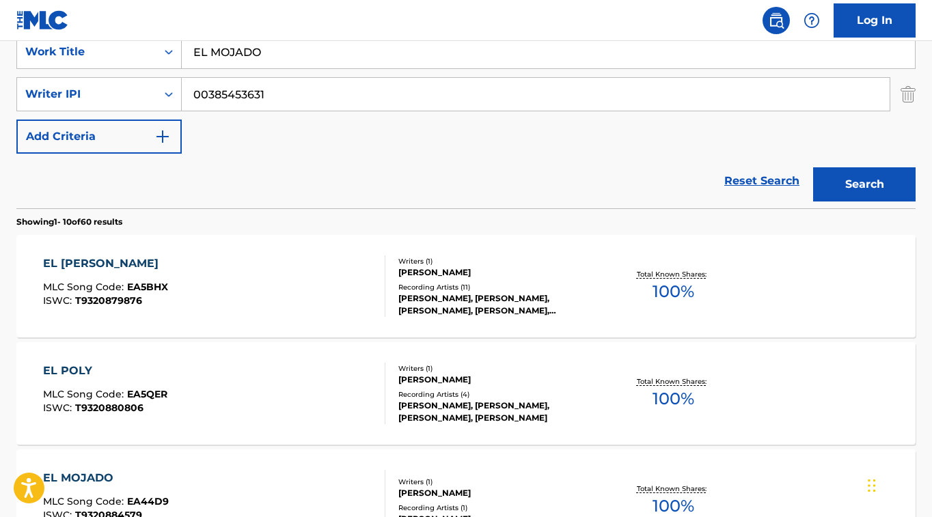
click at [815, 119] on div "SearchWithCriteriafceaed3a-af78-4c5f-9555-220f58c2384a Work Title EL MOJADO Sea…" at bounding box center [466, 94] width 900 height 119
click at [893, 188] on button "Search" at bounding box center [864, 184] width 103 height 34
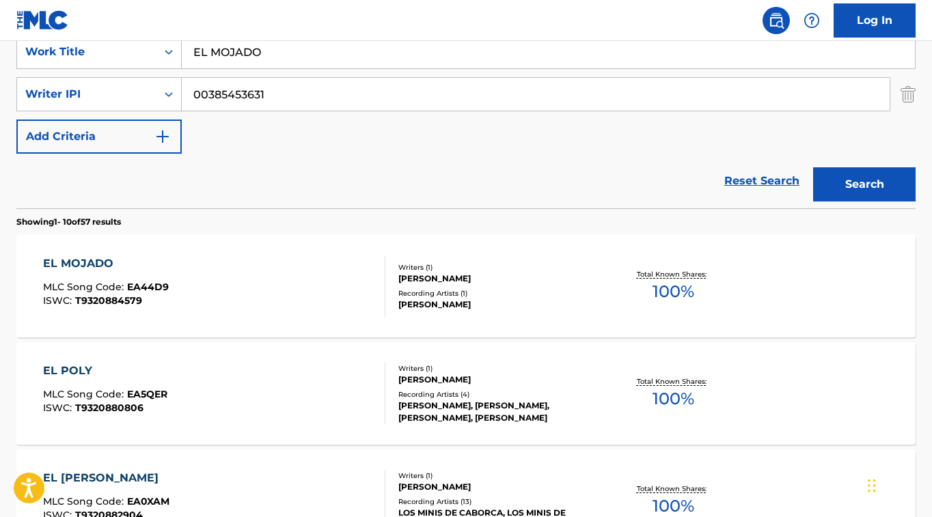
click at [94, 258] on div "EL MOJADO" at bounding box center [106, 264] width 126 height 16
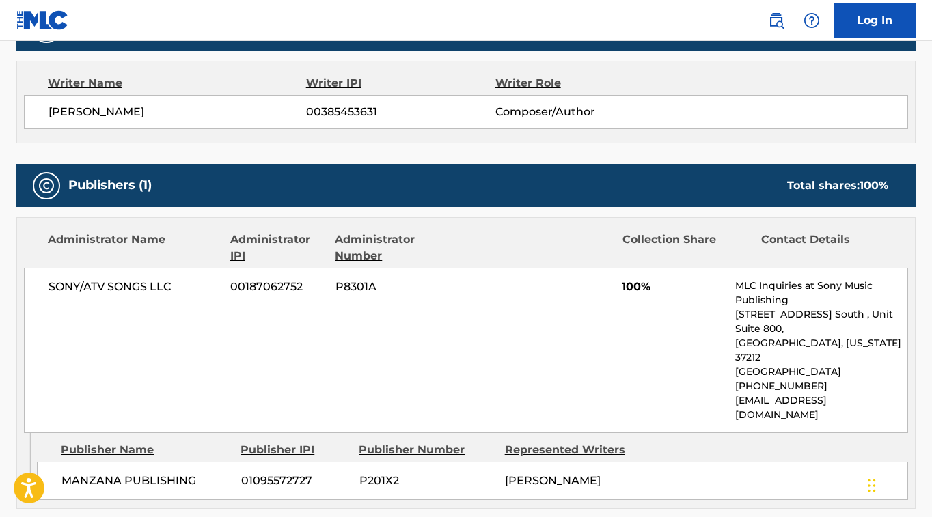
scroll to position [489, 0]
